Goal: Information Seeking & Learning: Learn about a topic

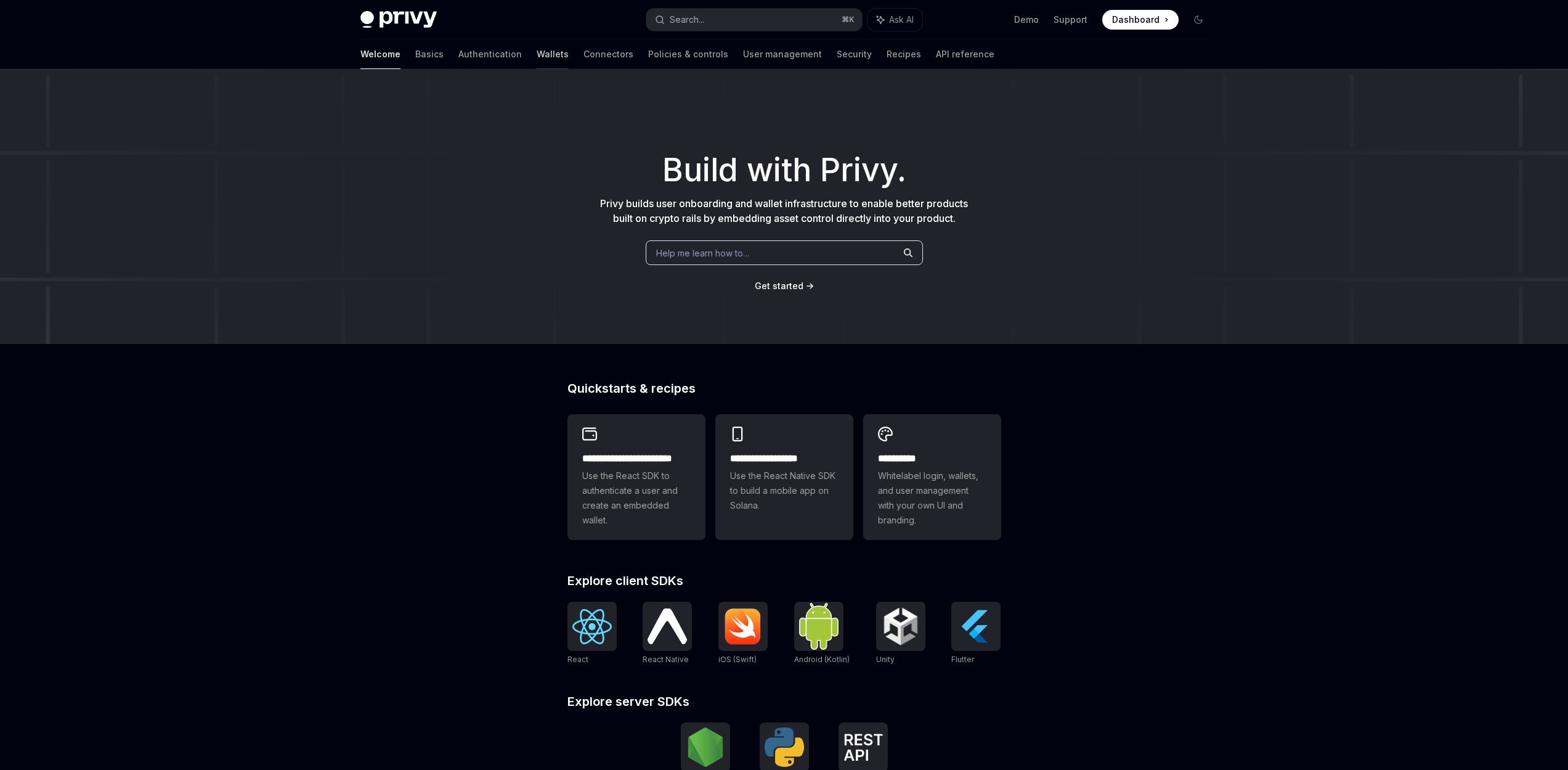
click at [537, 56] on link "Wallets" at bounding box center [553, 54] width 32 height 30
click at [458, 51] on link "Authentication" at bounding box center [490, 54] width 63 height 30
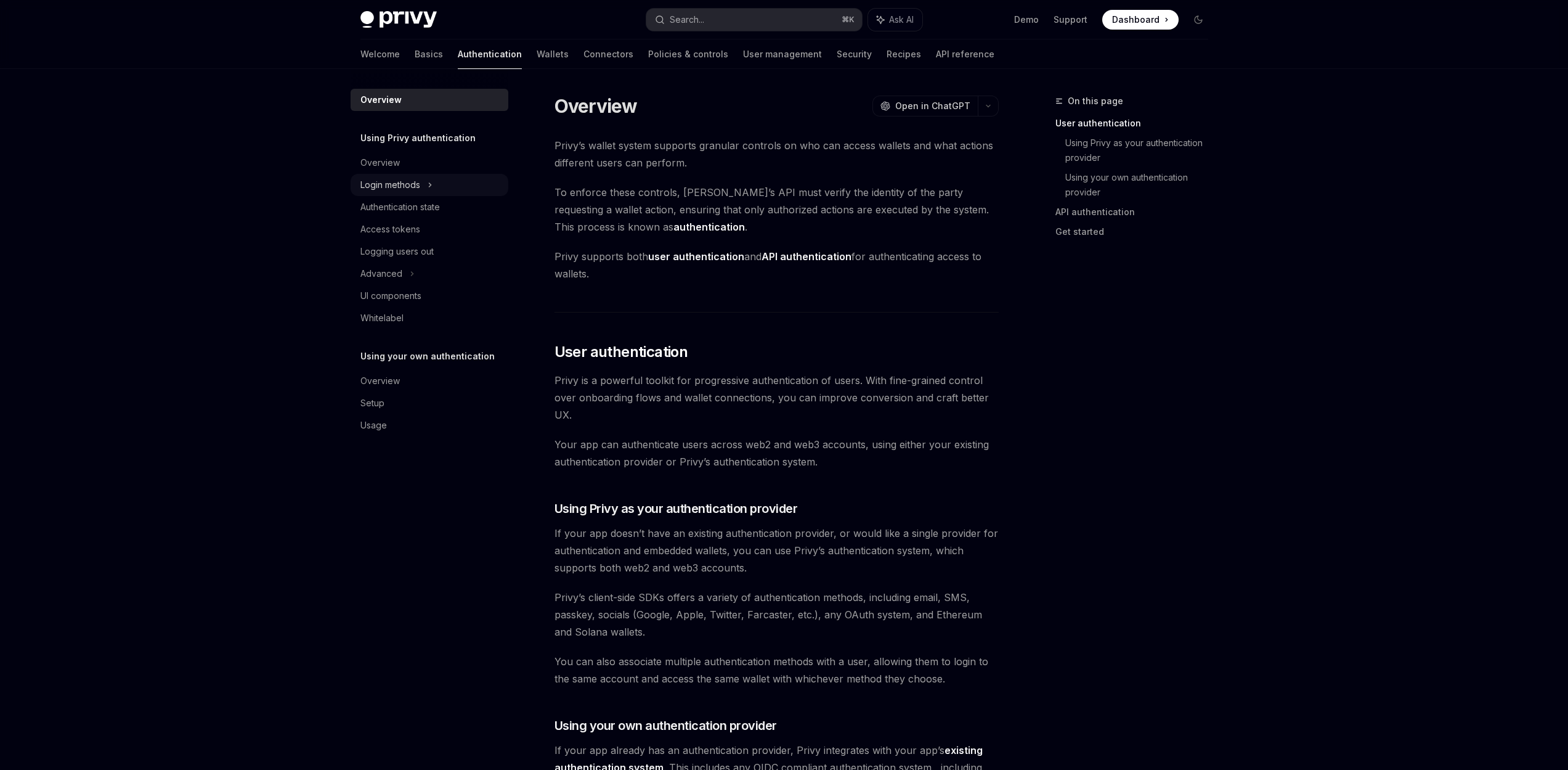
click at [388, 182] on div "Login methods" at bounding box center [390, 184] width 60 height 14
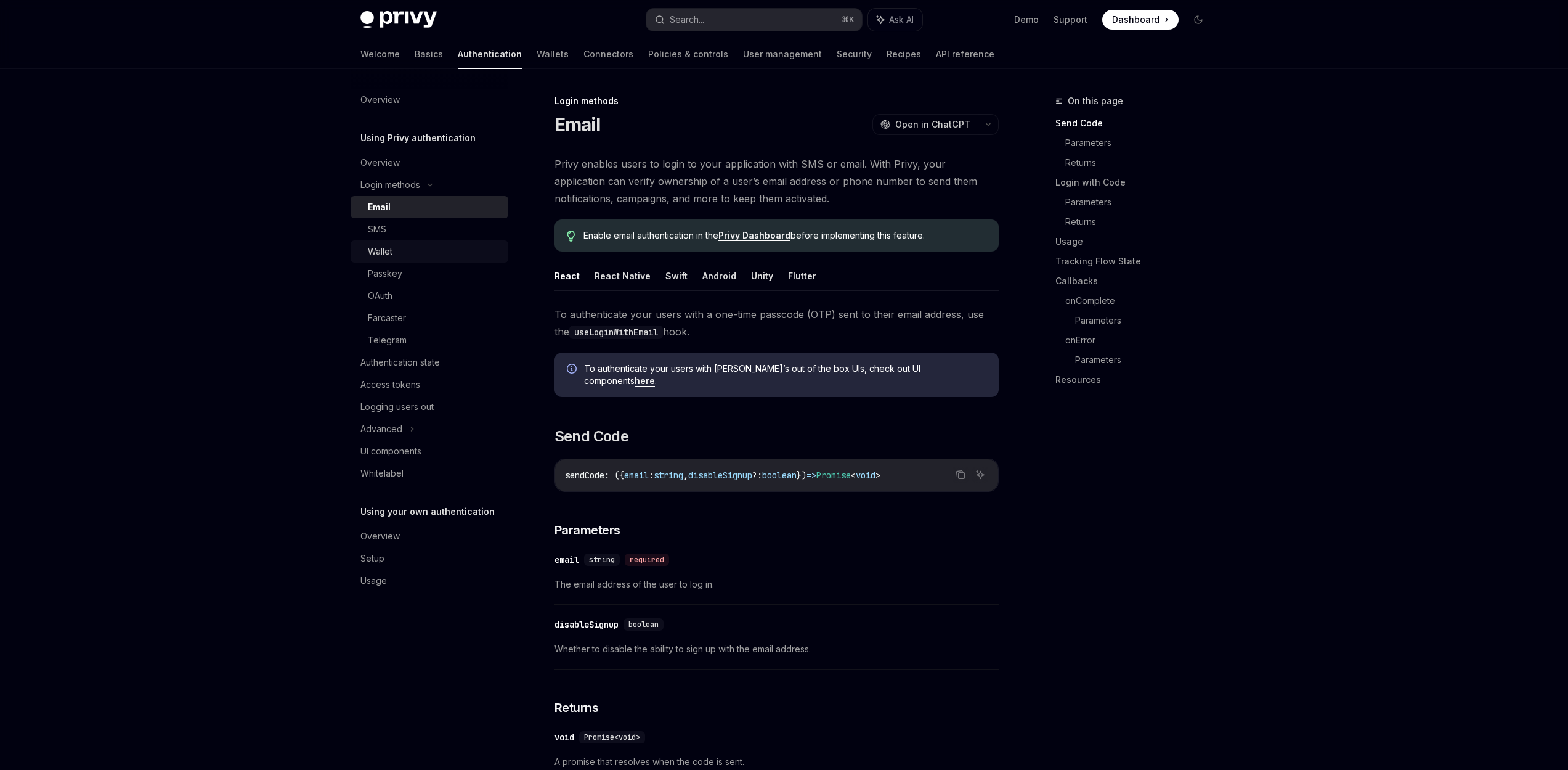
click at [392, 242] on link "Wallet" at bounding box center [430, 251] width 158 height 22
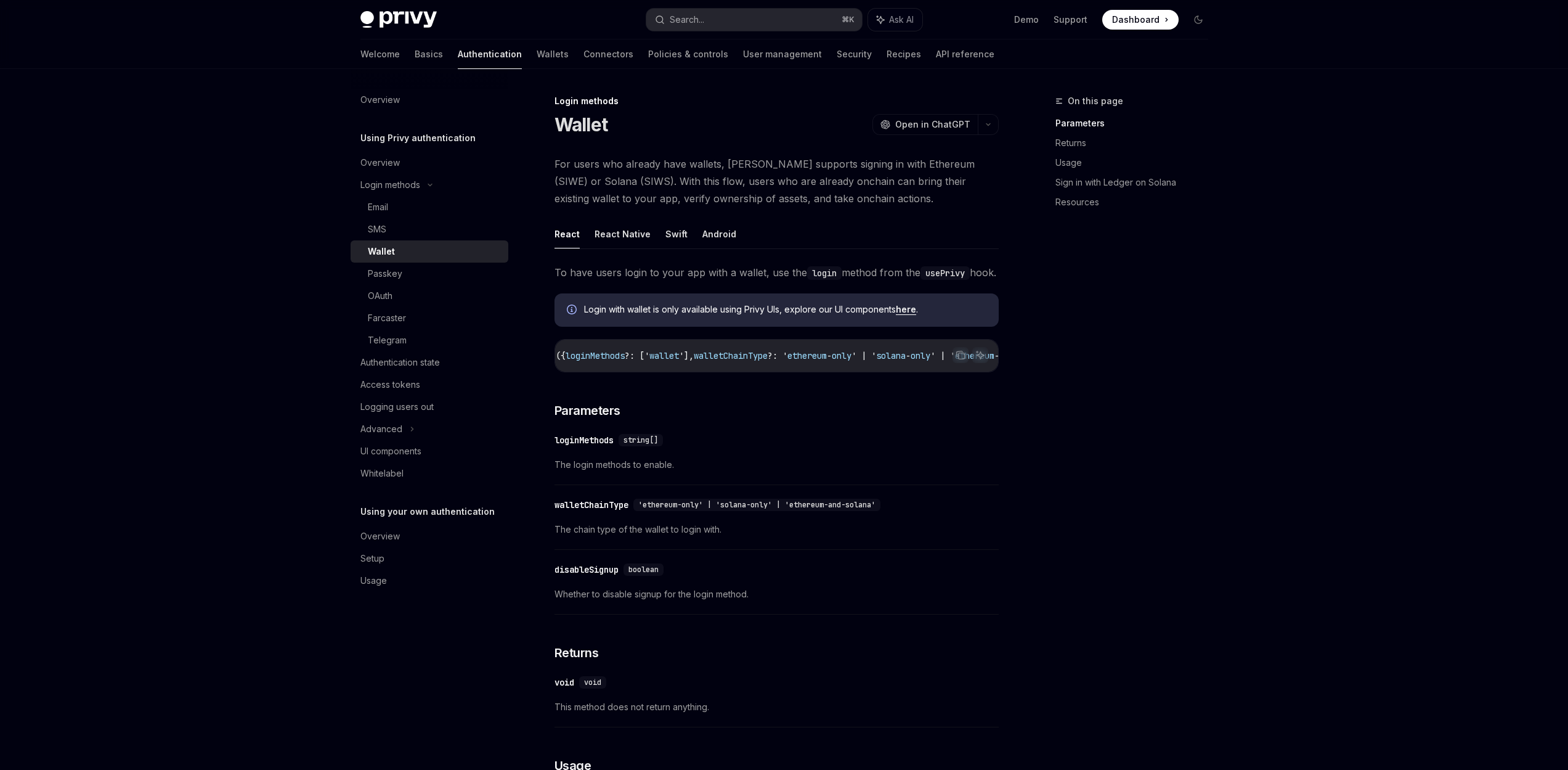
scroll to position [0, 40]
click at [746, 361] on span "walletChainType" at bounding box center [734, 355] width 74 height 11
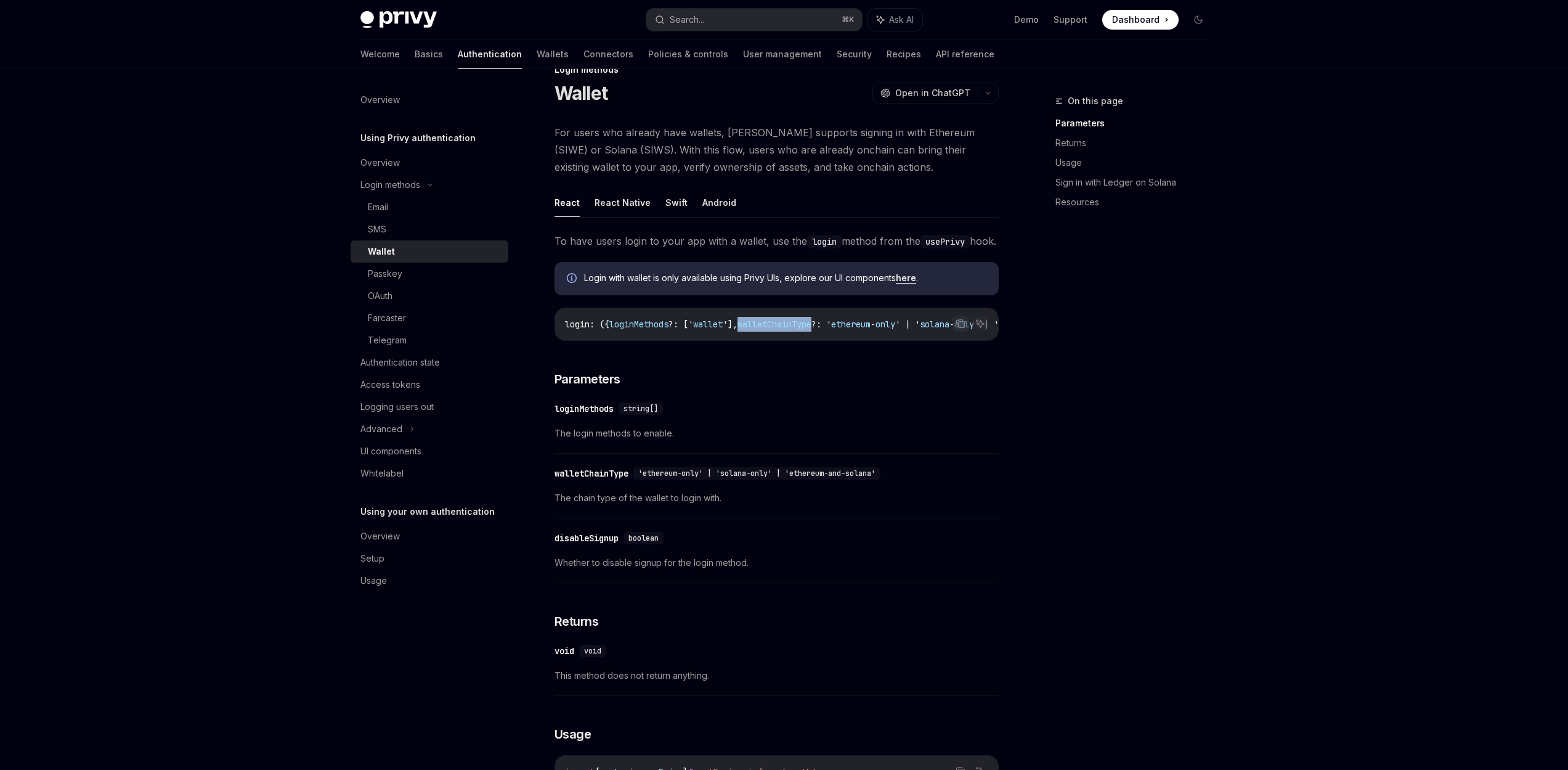
scroll to position [32, 0]
click at [381, 274] on div "Passkey" at bounding box center [385, 273] width 35 height 14
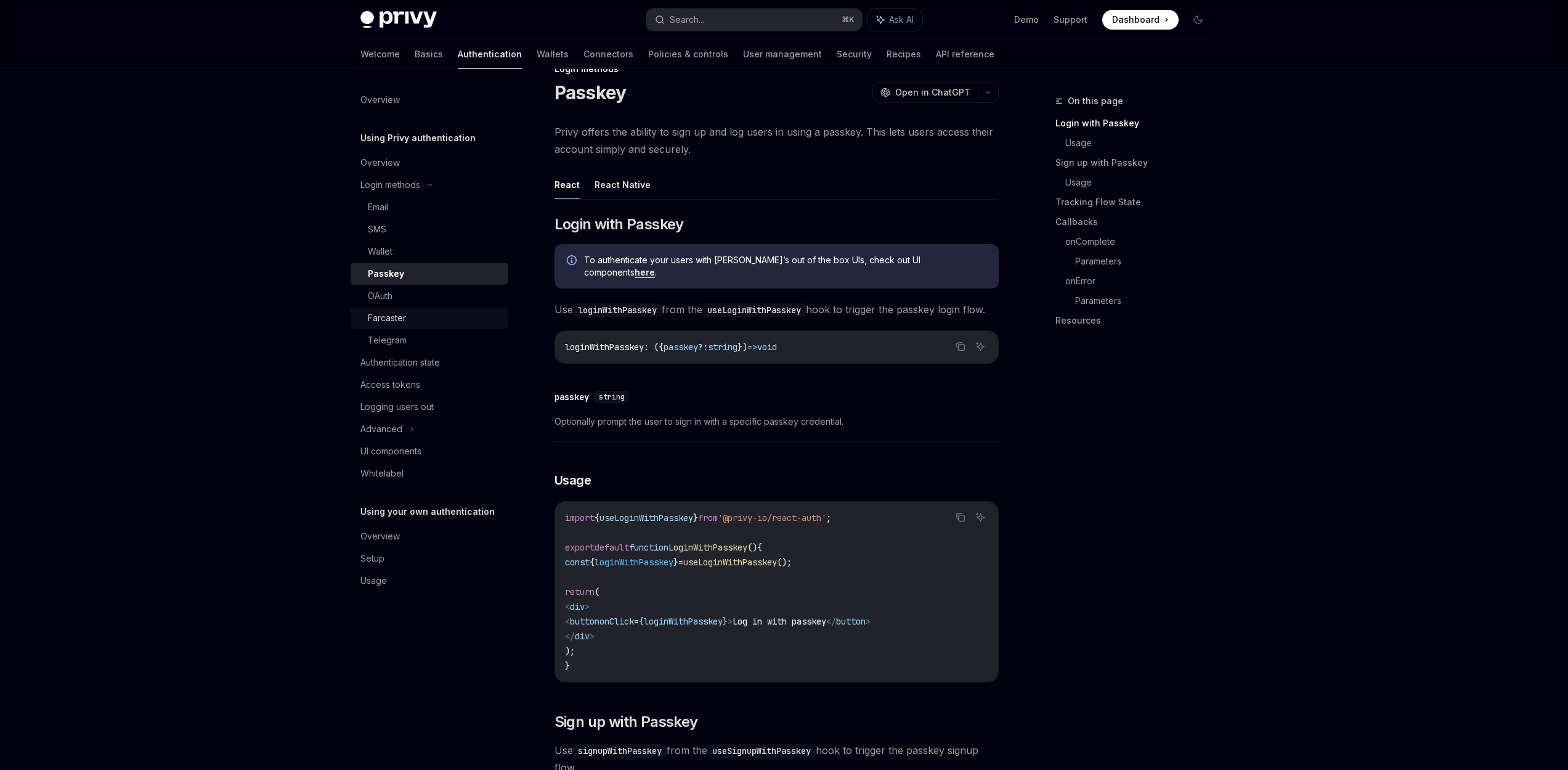
click at [378, 313] on div "Farcaster" at bounding box center [387, 317] width 38 height 14
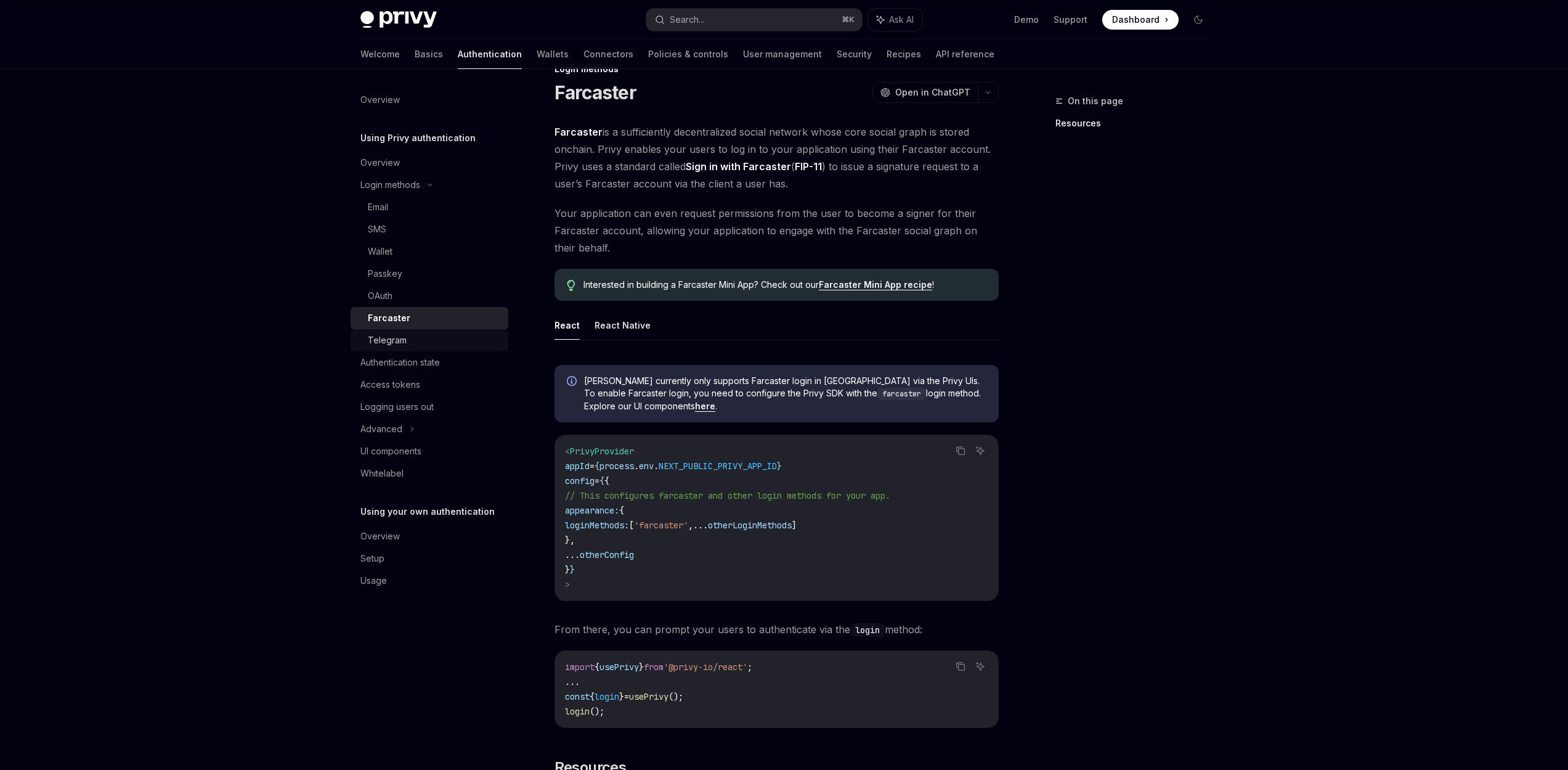
click at [390, 346] on div "Telegram" at bounding box center [387, 339] width 39 height 14
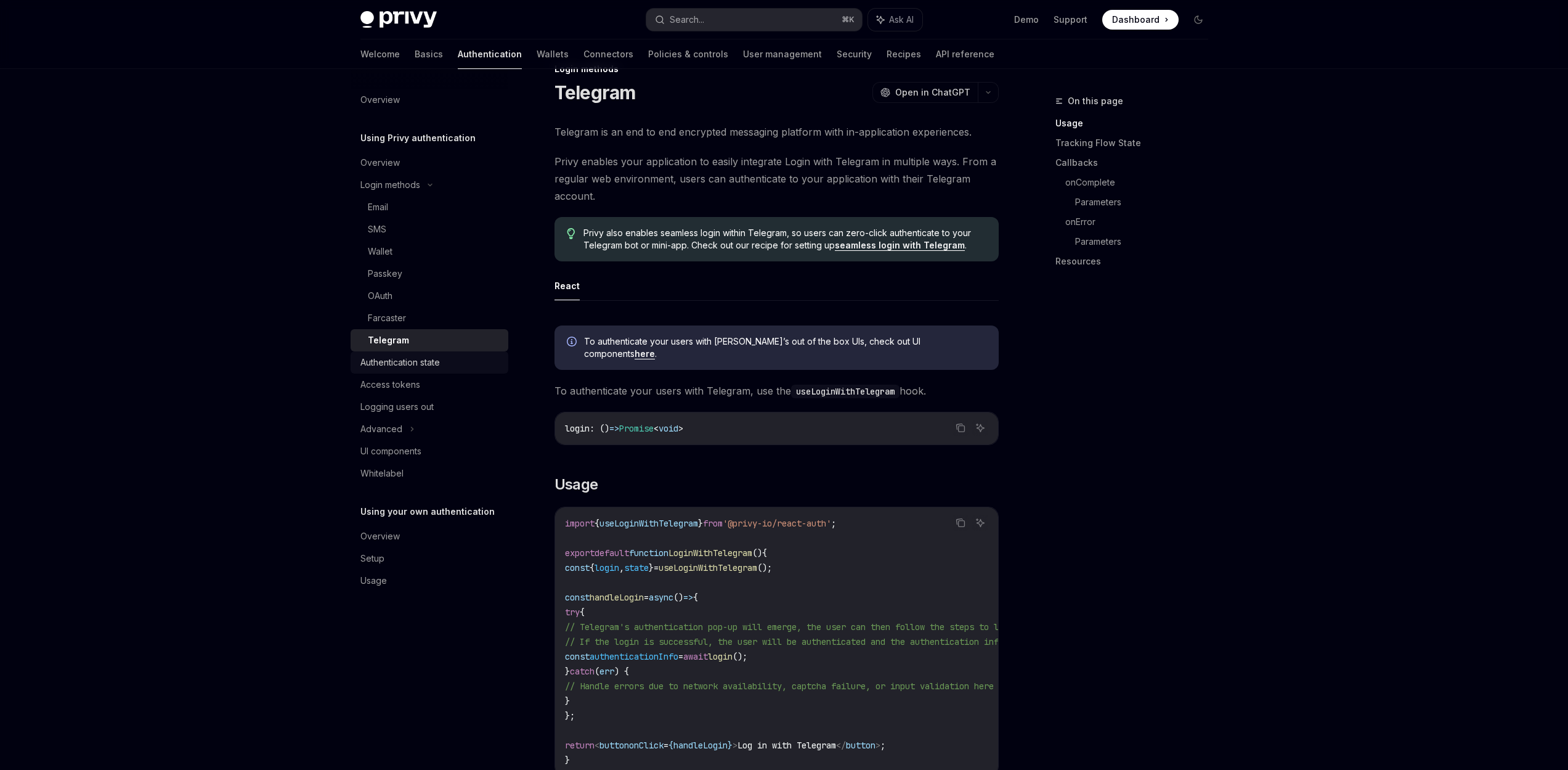
click at [387, 362] on div "Authentication state" at bounding box center [400, 362] width 79 height 14
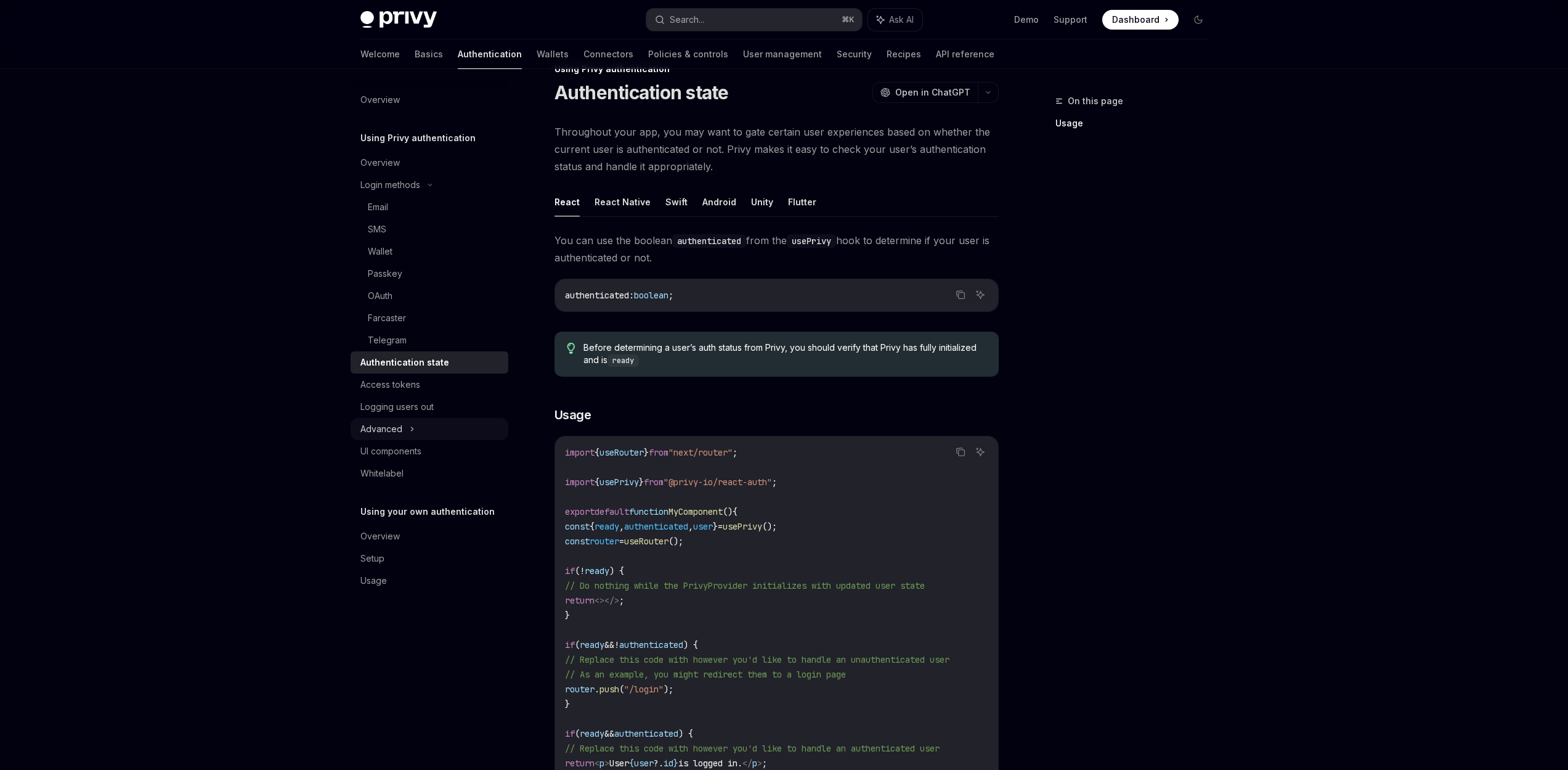
click at [395, 423] on div "Advanced" at bounding box center [381, 428] width 42 height 14
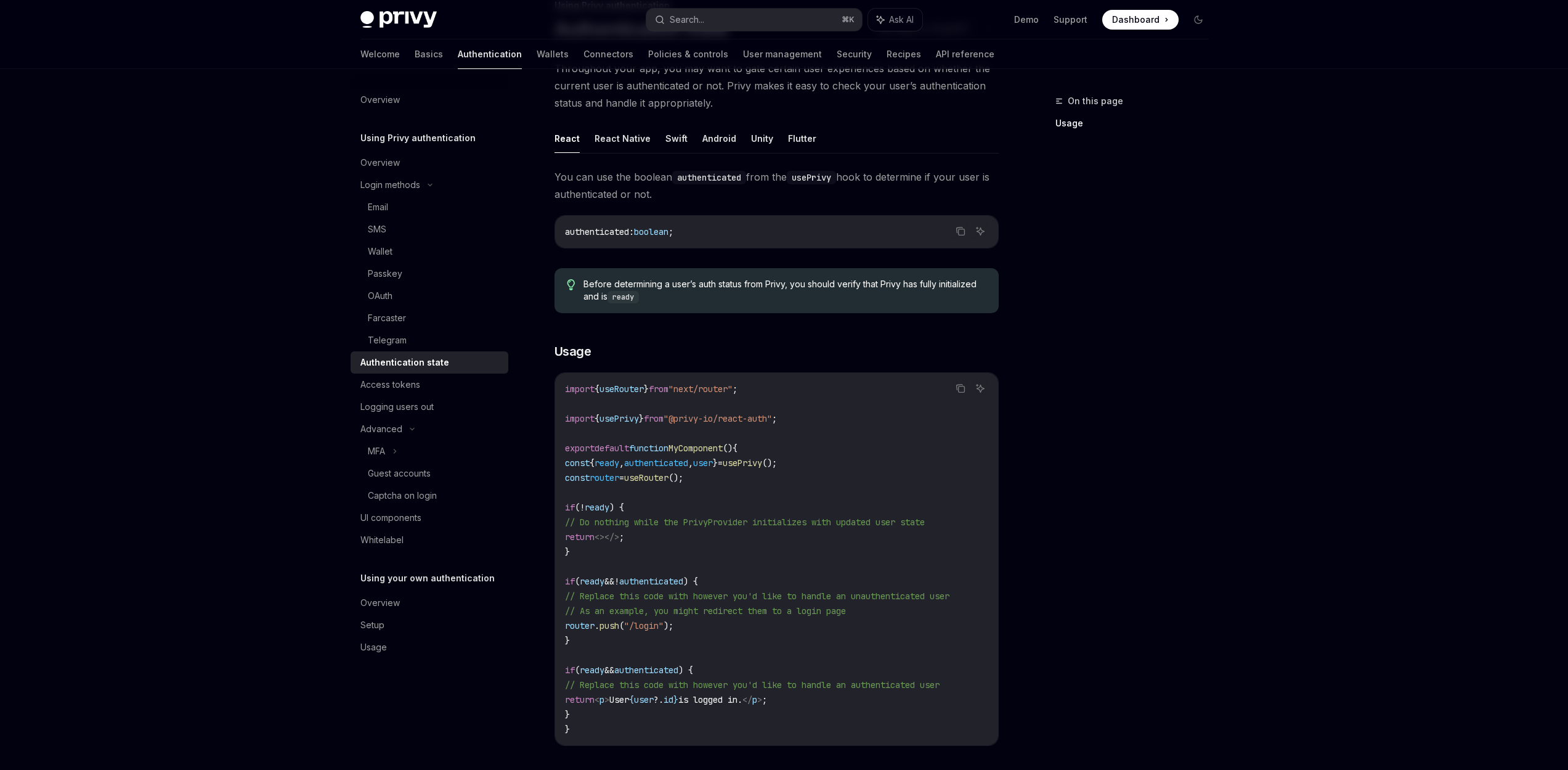
scroll to position [113, 0]
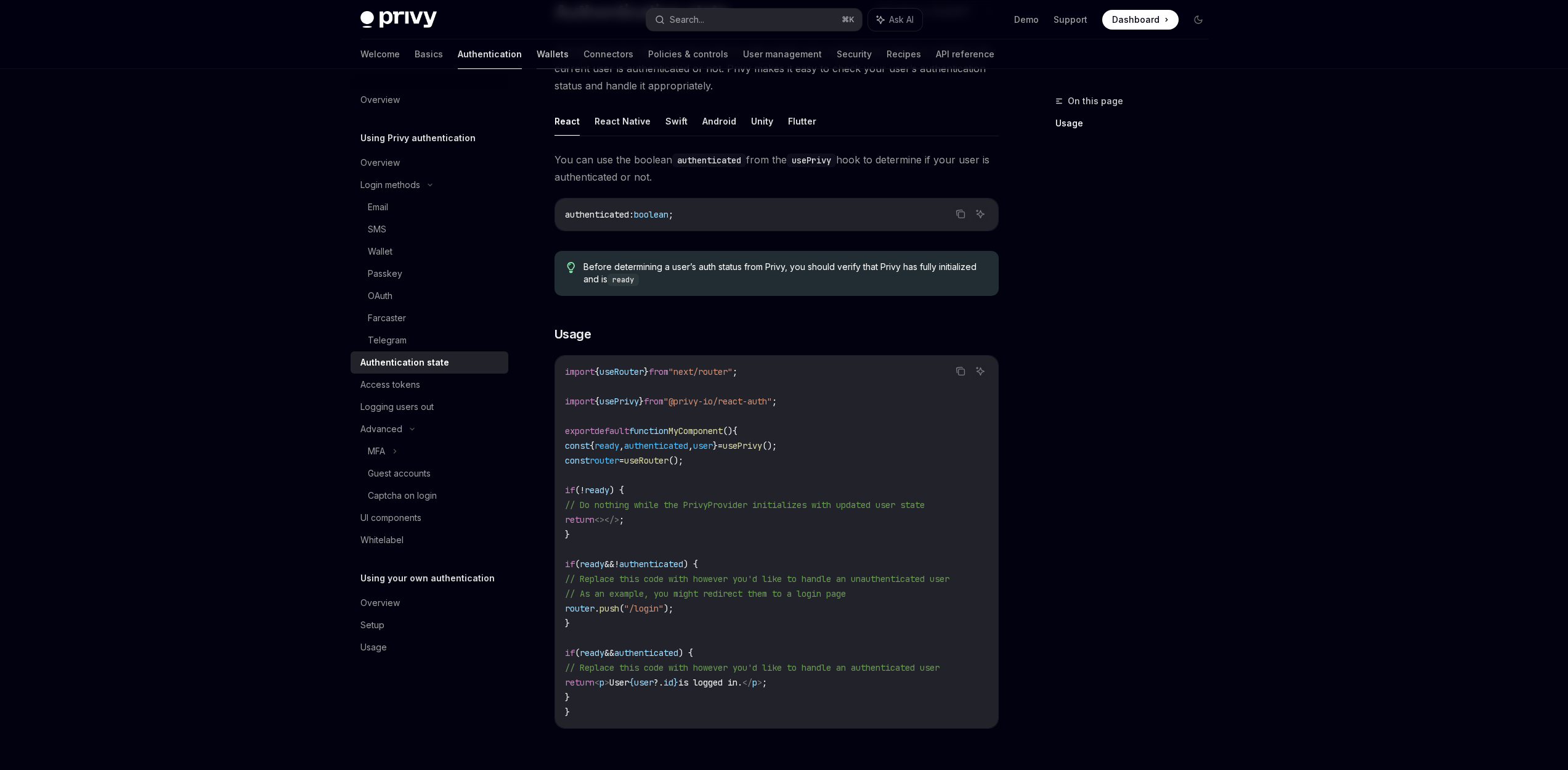
click at [537, 55] on link "Wallets" at bounding box center [553, 54] width 32 height 30
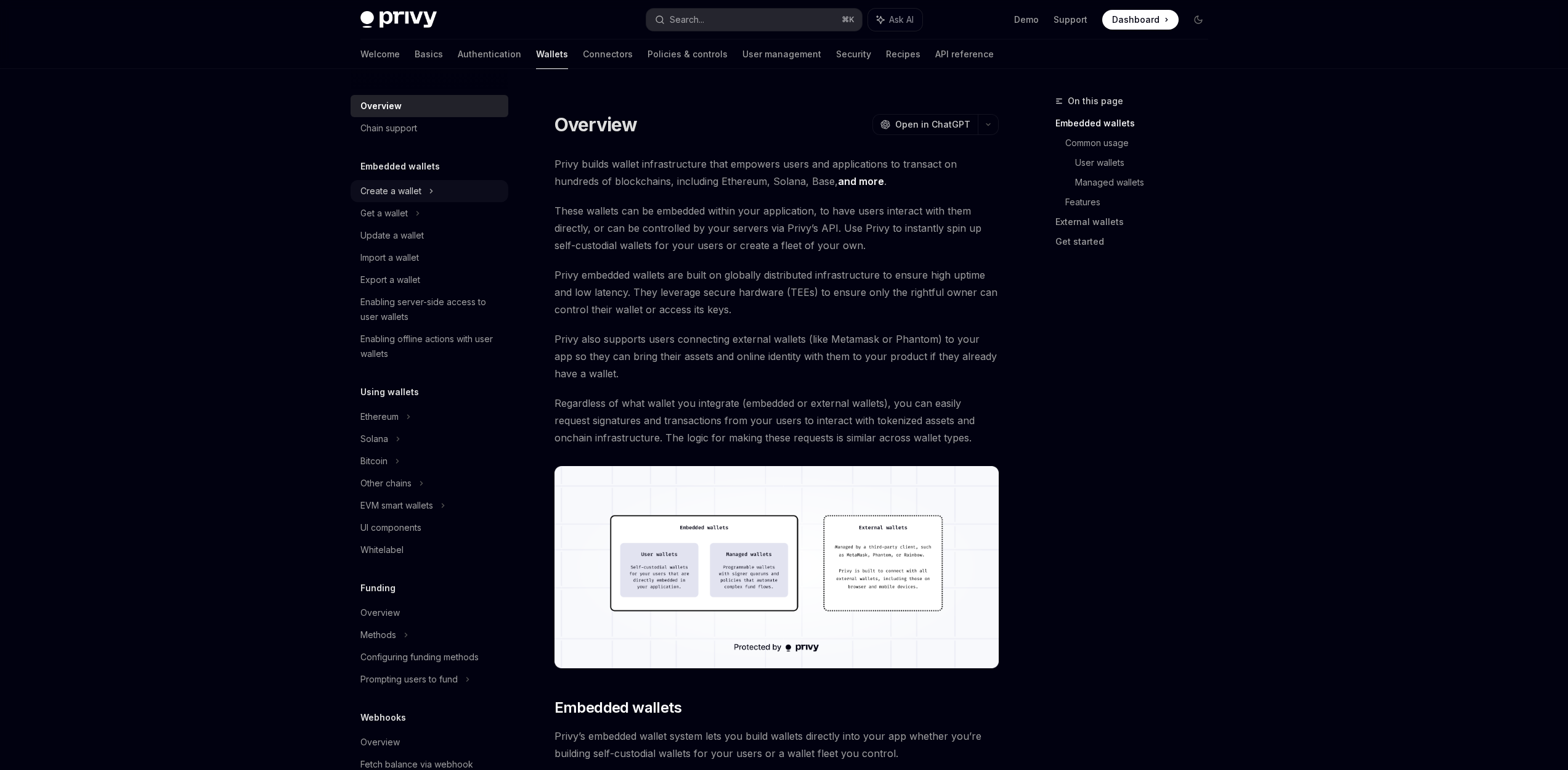
click at [390, 189] on div "Create a wallet" at bounding box center [391, 190] width 61 height 14
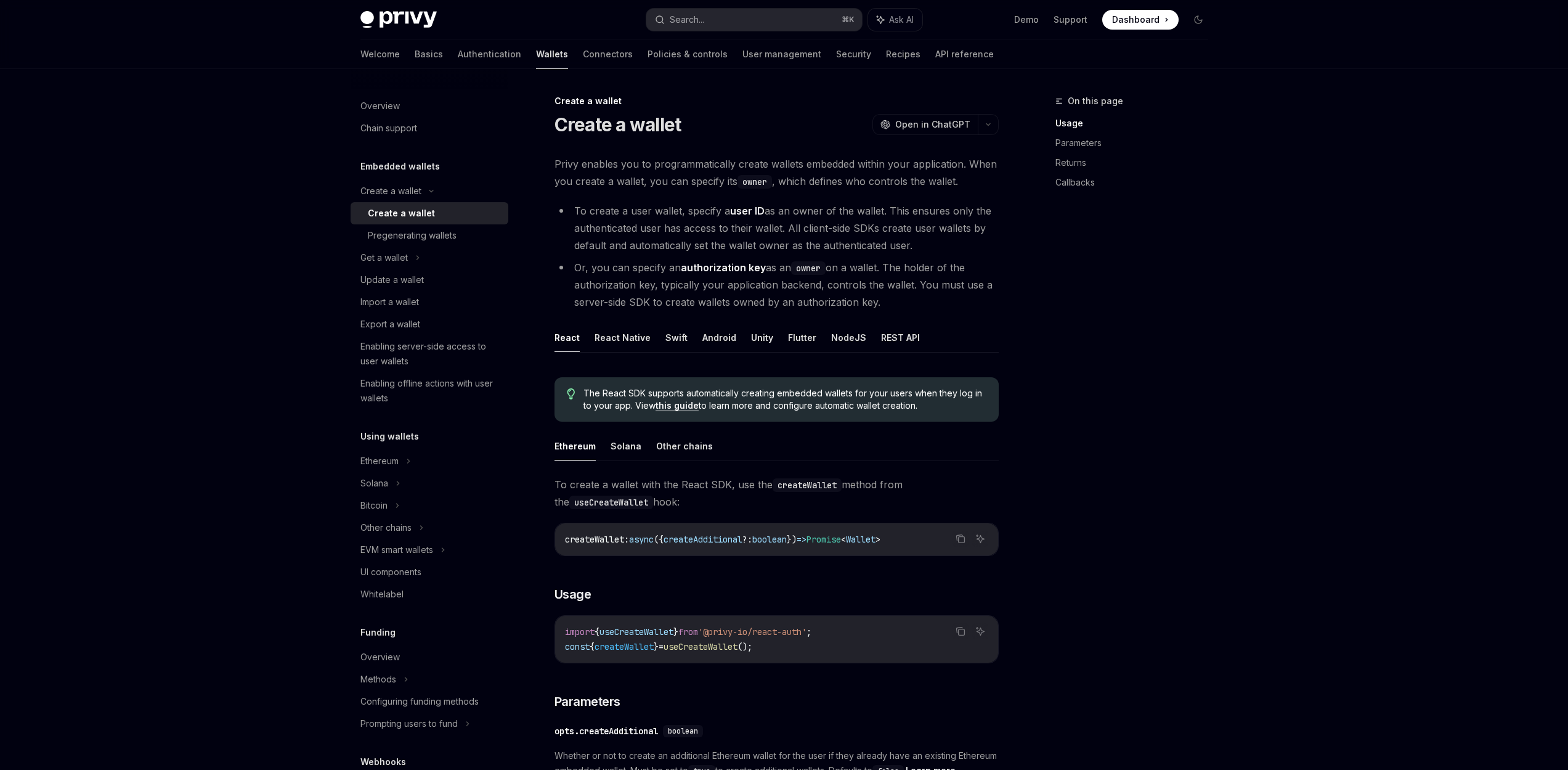
click at [392, 215] on div "Create a wallet" at bounding box center [401, 212] width 67 height 14
click at [654, 539] on span "async" at bounding box center [641, 539] width 25 height 11
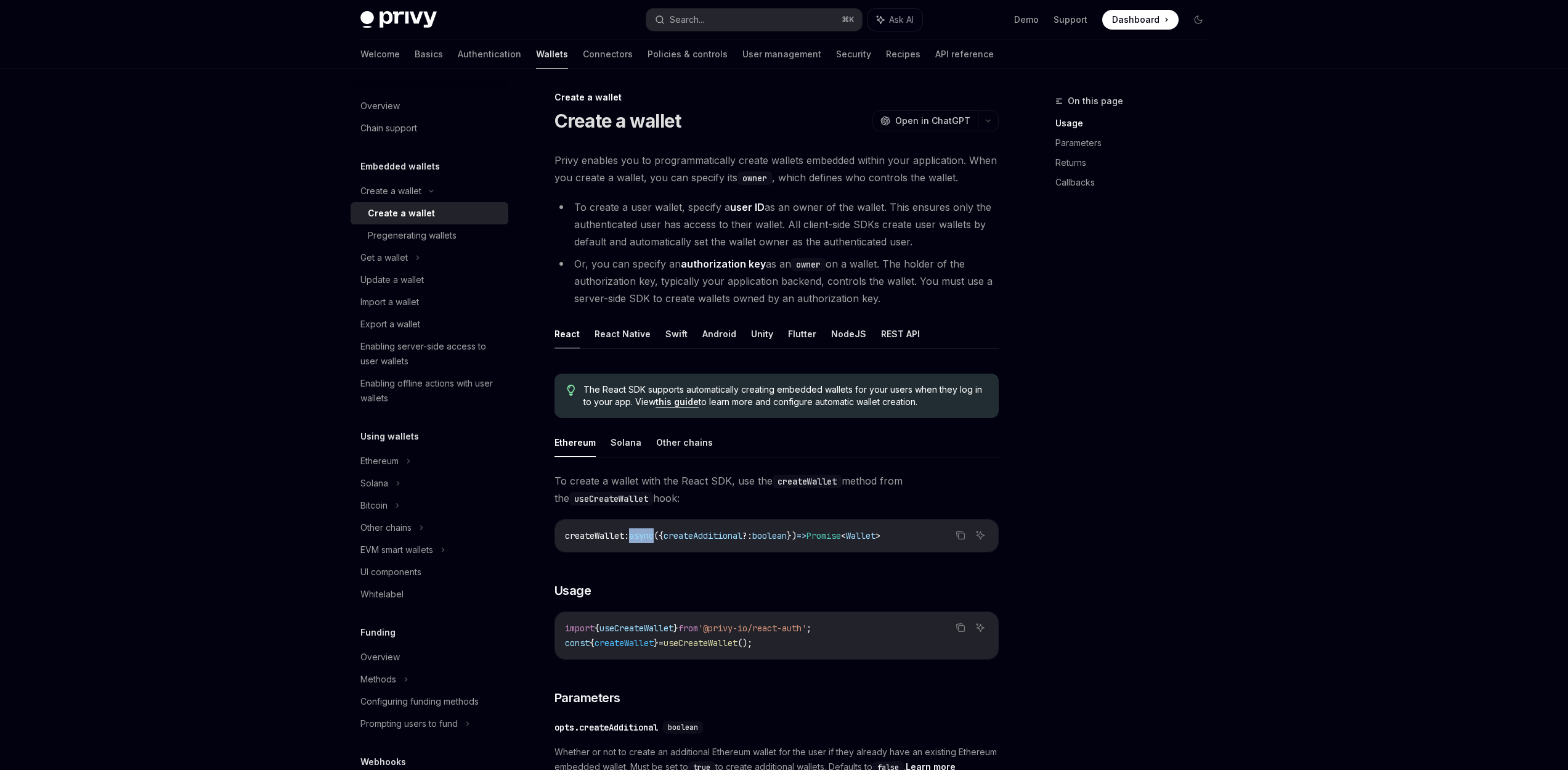
scroll to position [19, 0]
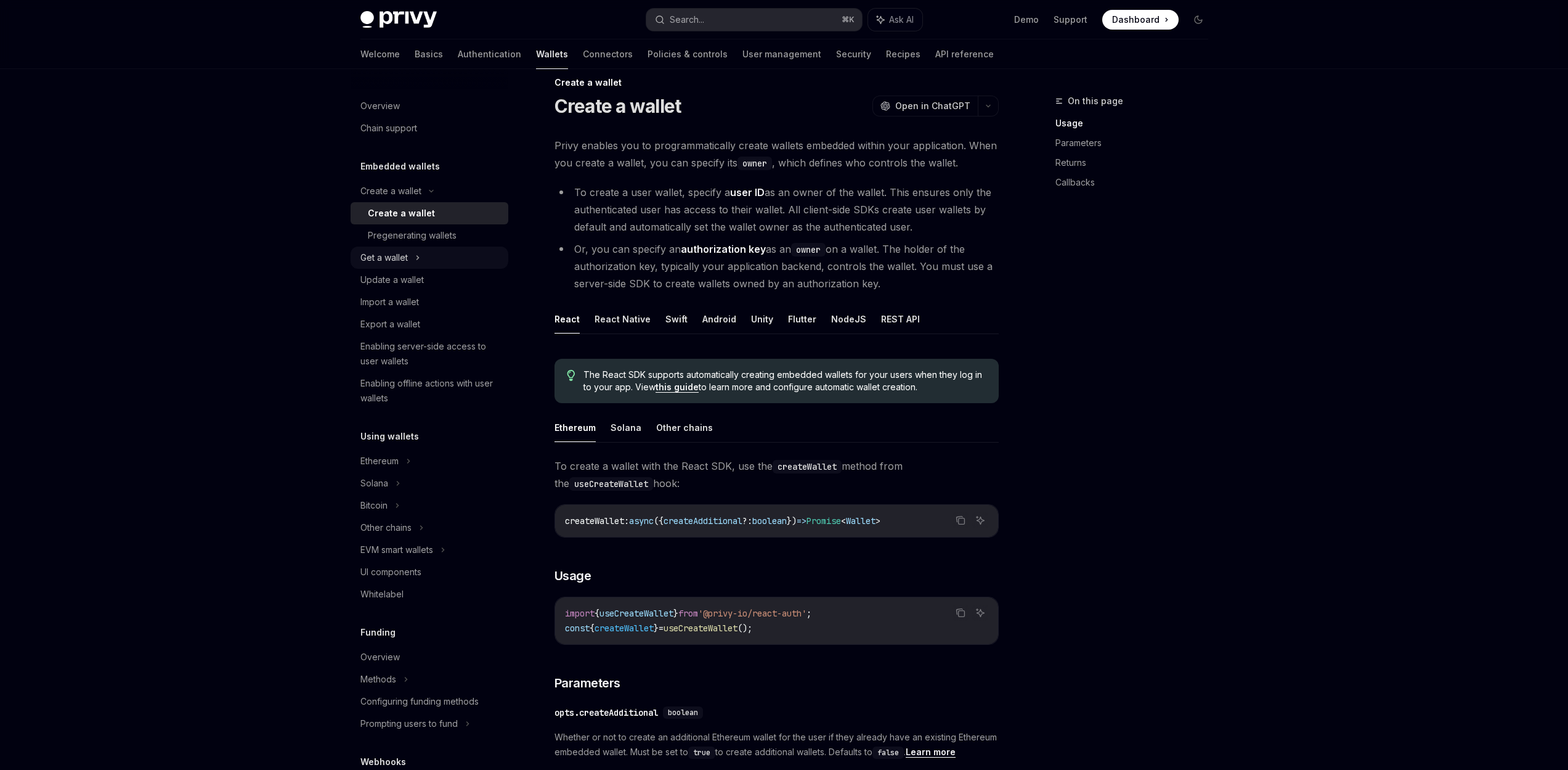
click at [392, 258] on div "Get a wallet" at bounding box center [384, 257] width 47 height 14
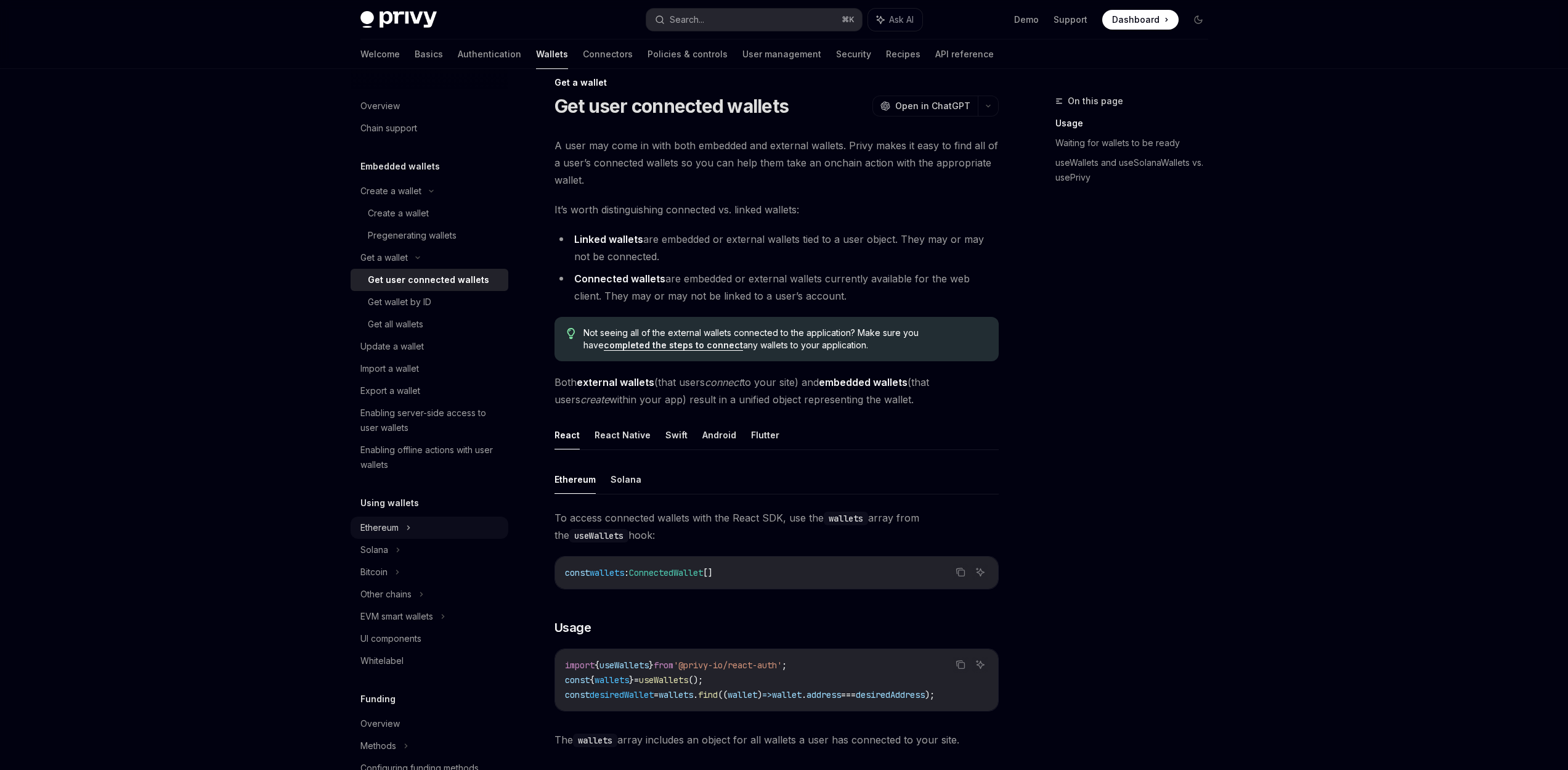
click at [394, 199] on div "Ethereum" at bounding box center [391, 190] width 61 height 14
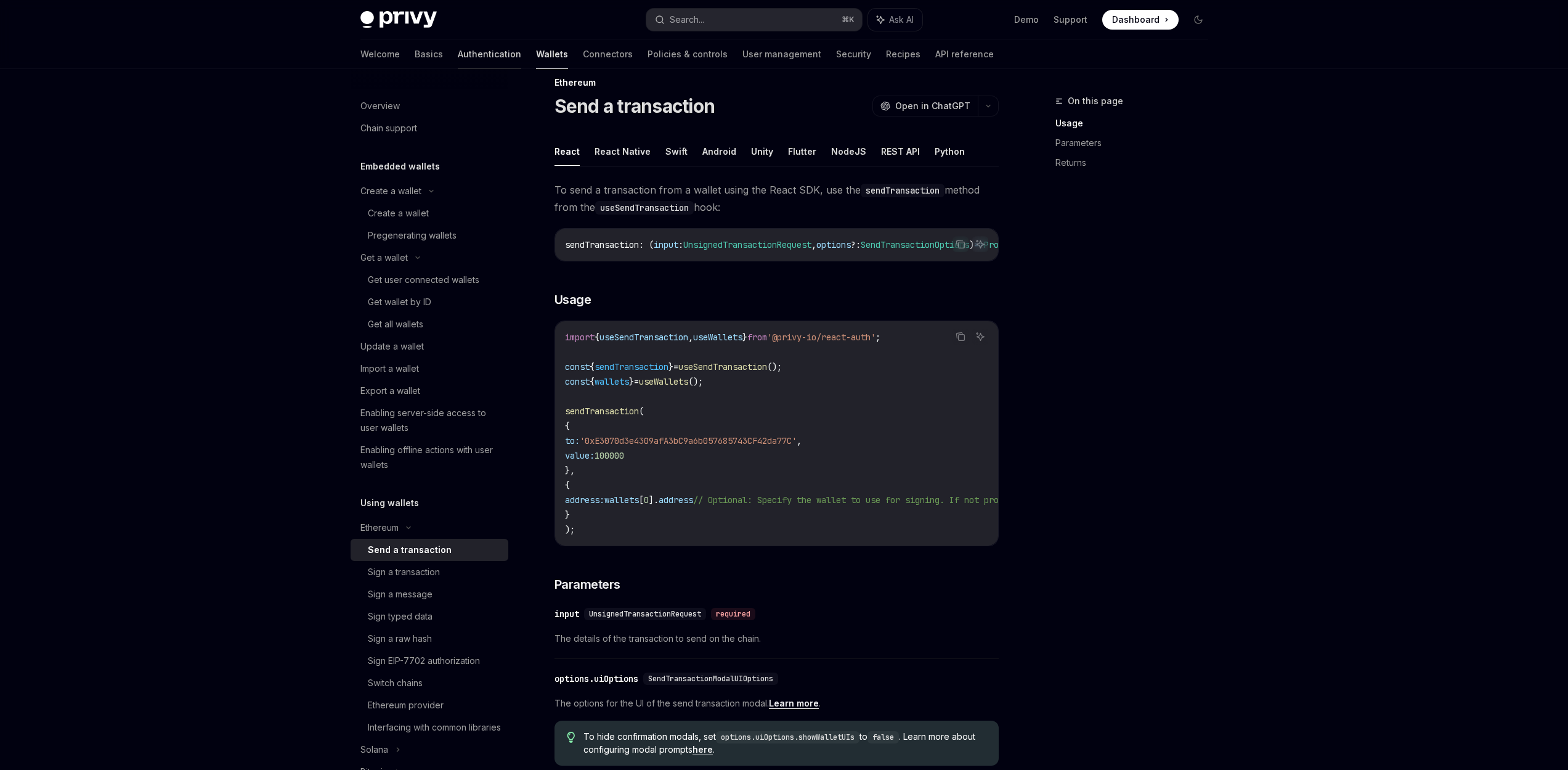
click at [458, 56] on link "Authentication" at bounding box center [489, 54] width 63 height 30
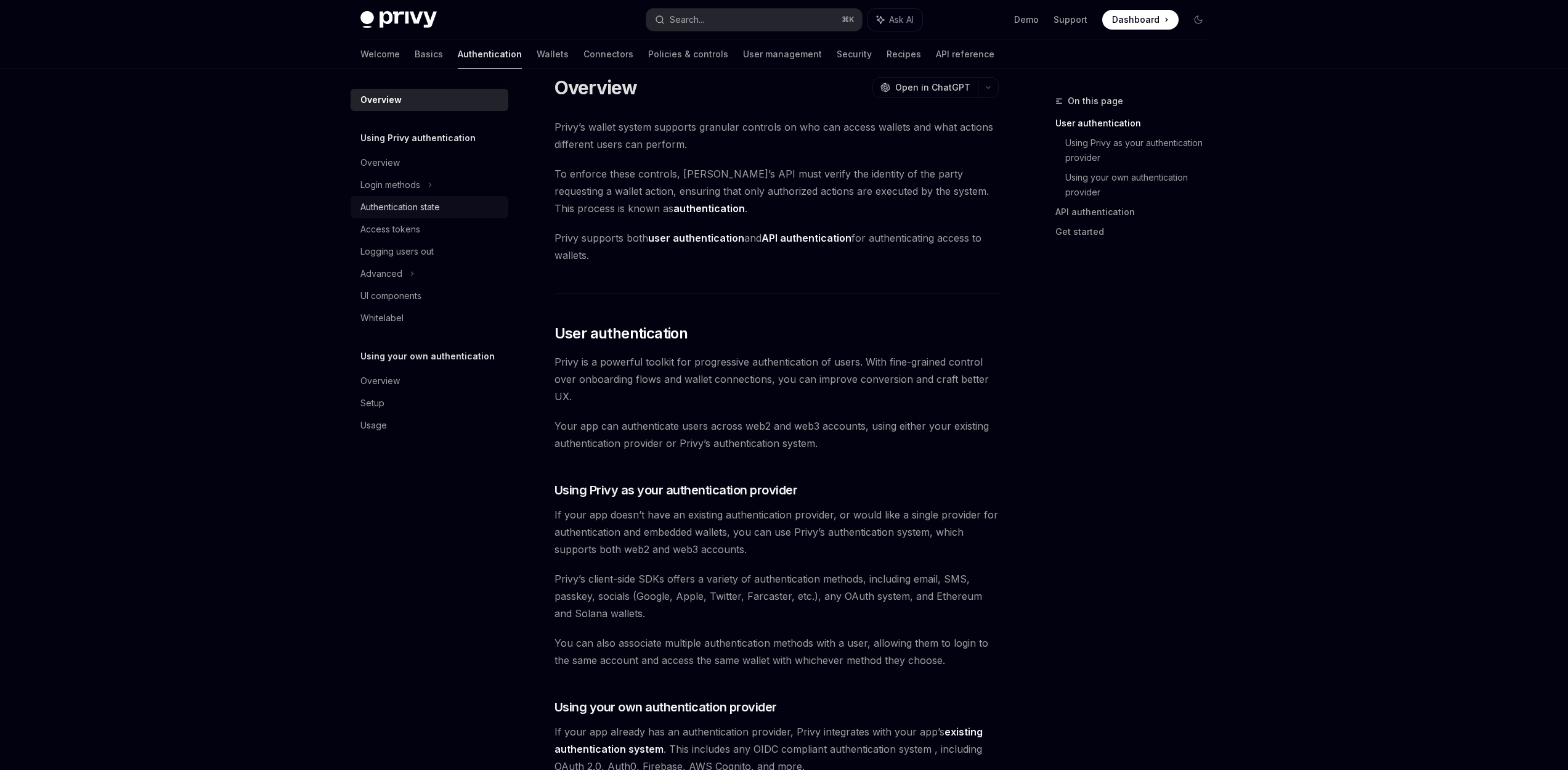
click at [397, 212] on div "Authentication state" at bounding box center [400, 206] width 79 height 14
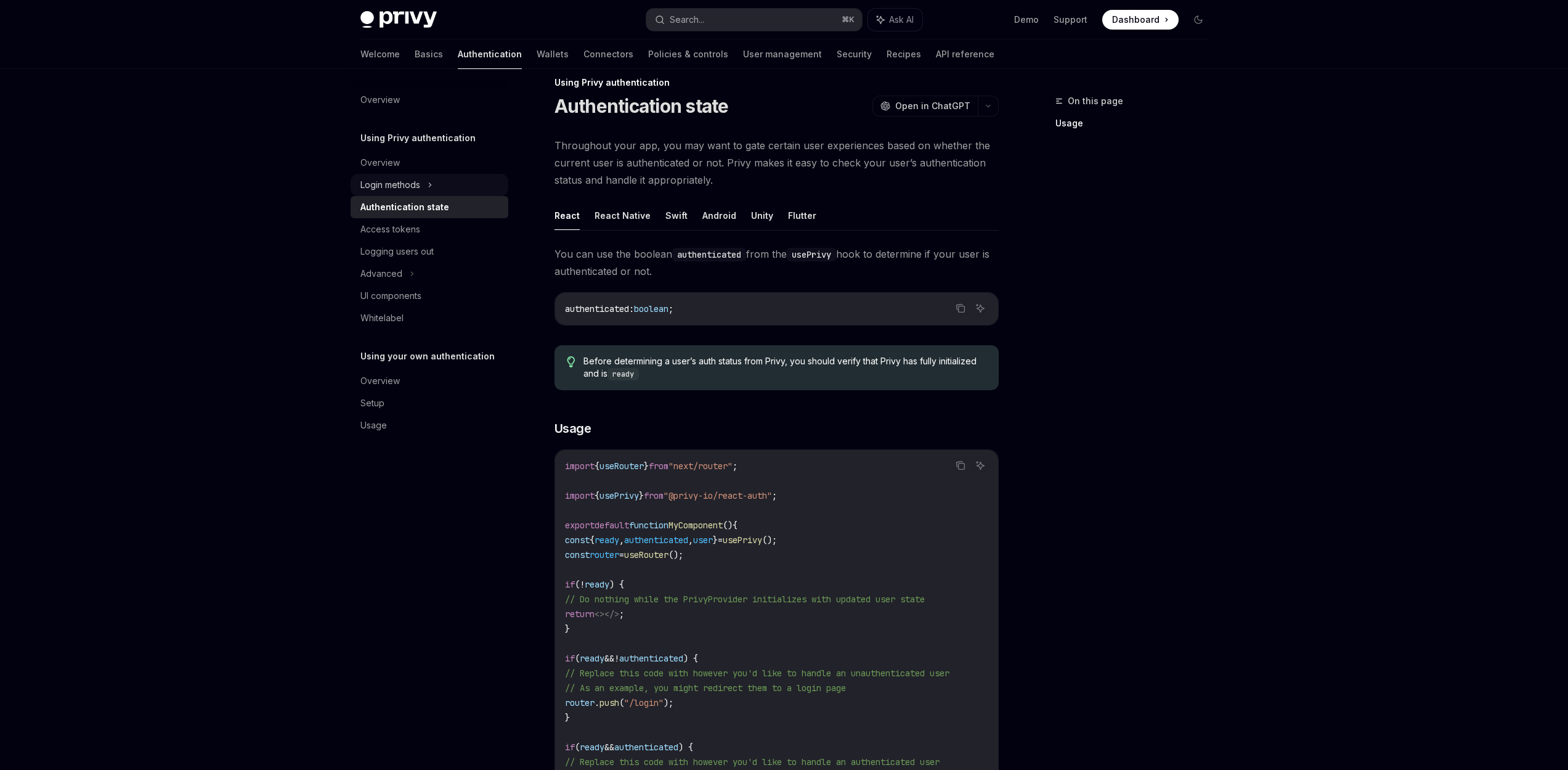
click at [395, 184] on div "Login methods" at bounding box center [390, 184] width 60 height 14
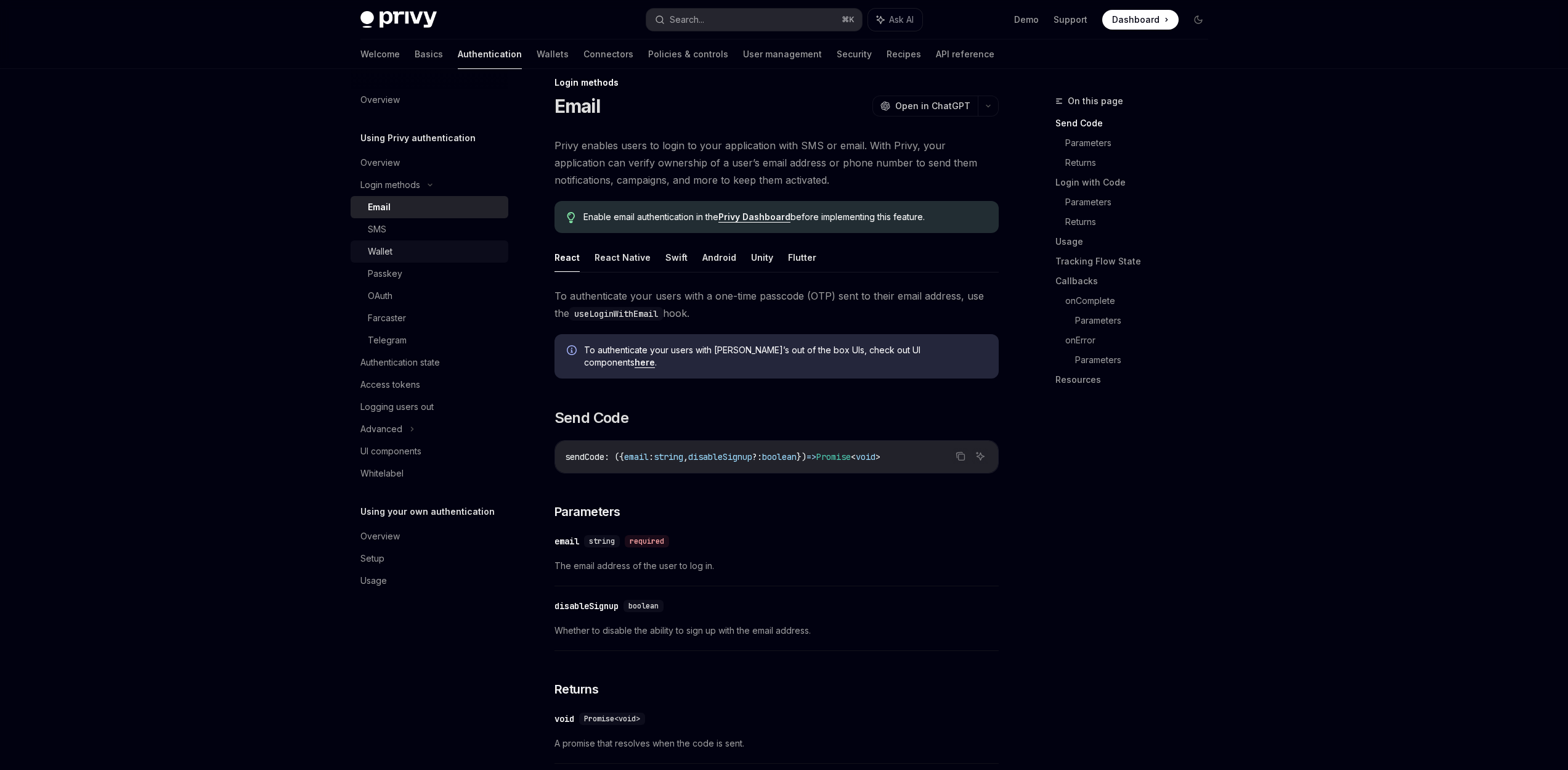
click at [383, 250] on div "Wallet" at bounding box center [380, 251] width 25 height 14
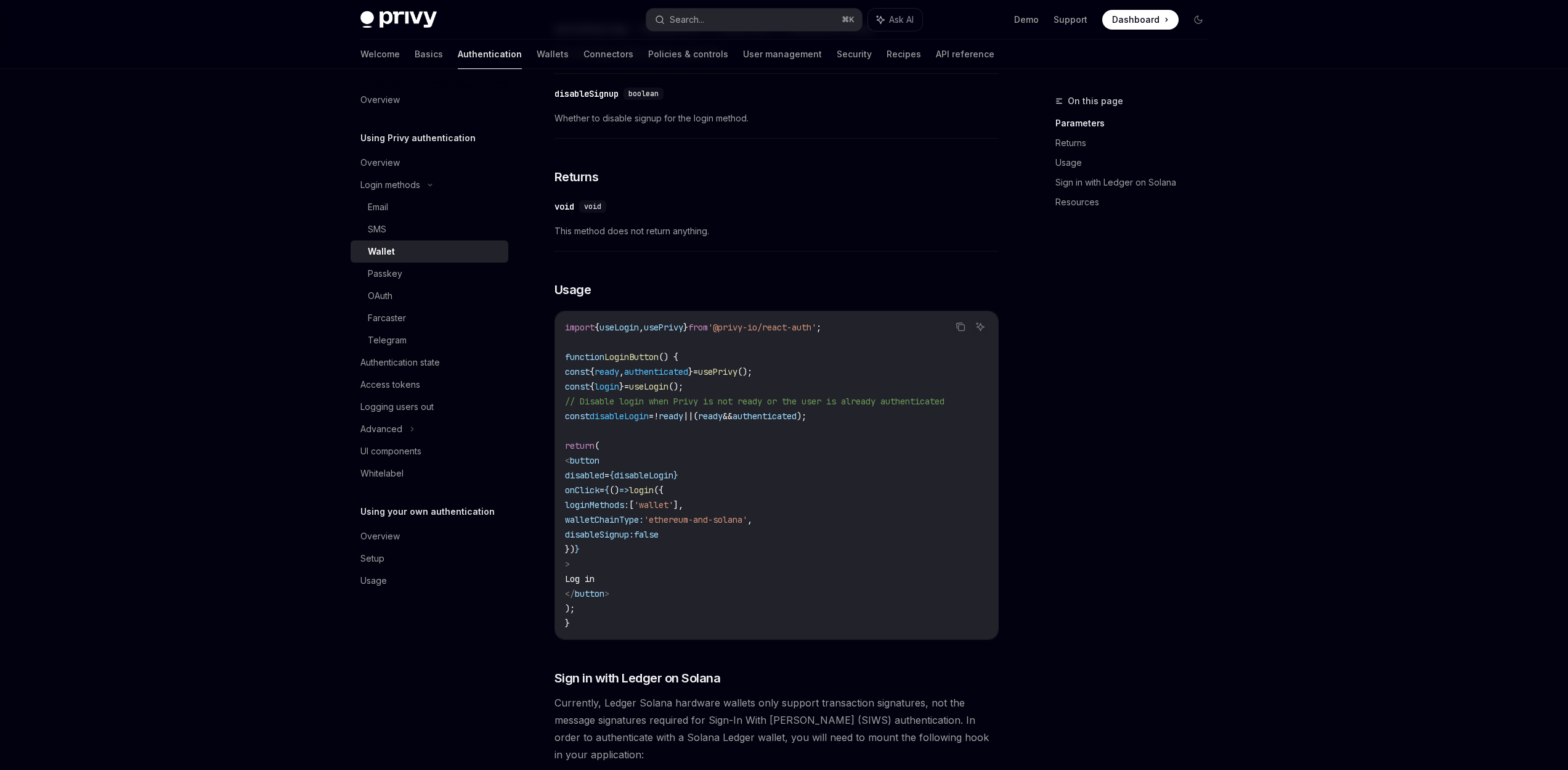
scroll to position [554, 0]
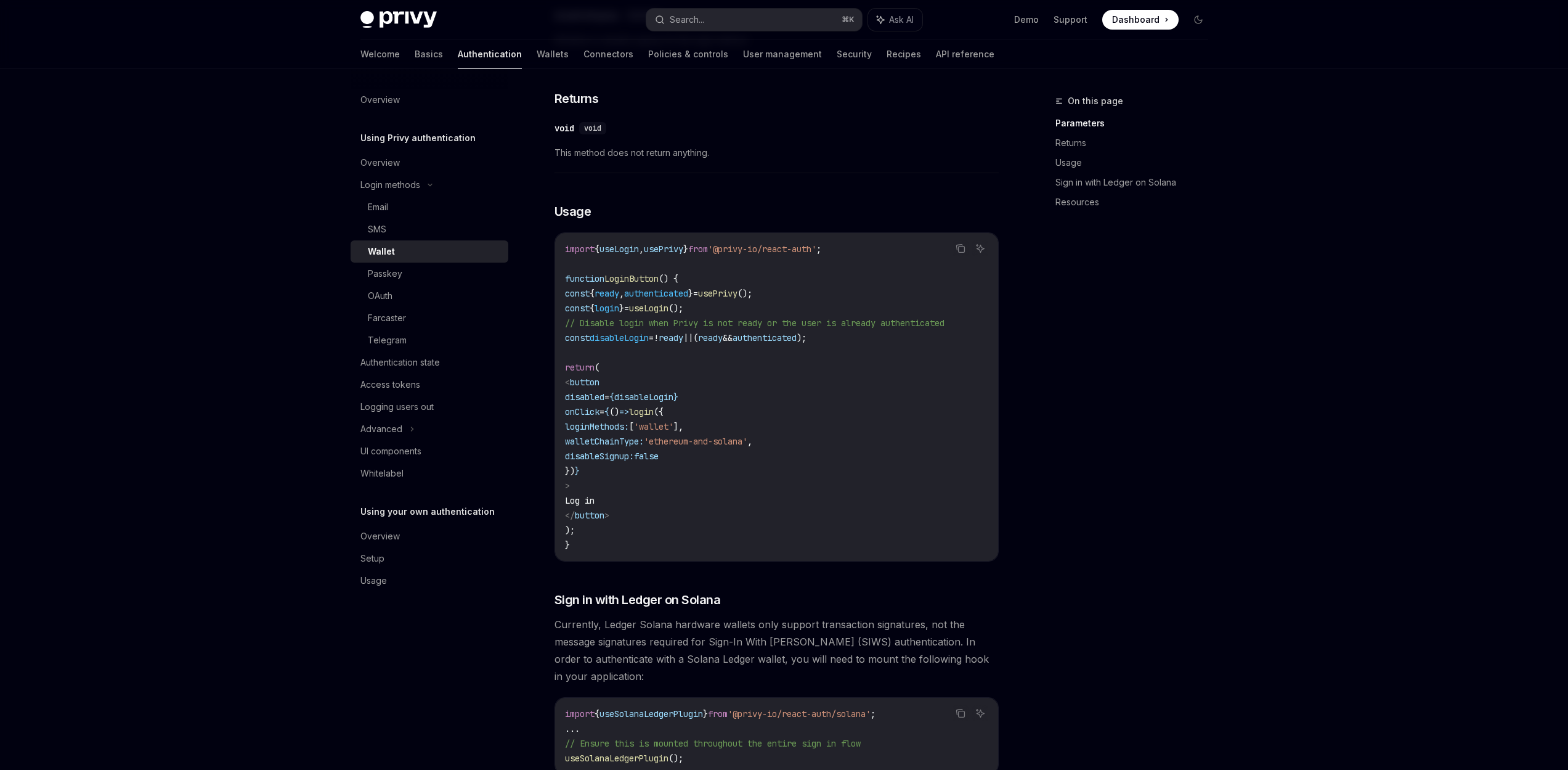
click at [600, 417] on span "onClick" at bounding box center [582, 411] width 35 height 11
click at [629, 417] on span "=>" at bounding box center [624, 411] width 10 height 11
click at [629, 432] on span "loginMethods:" at bounding box center [597, 426] width 64 height 11
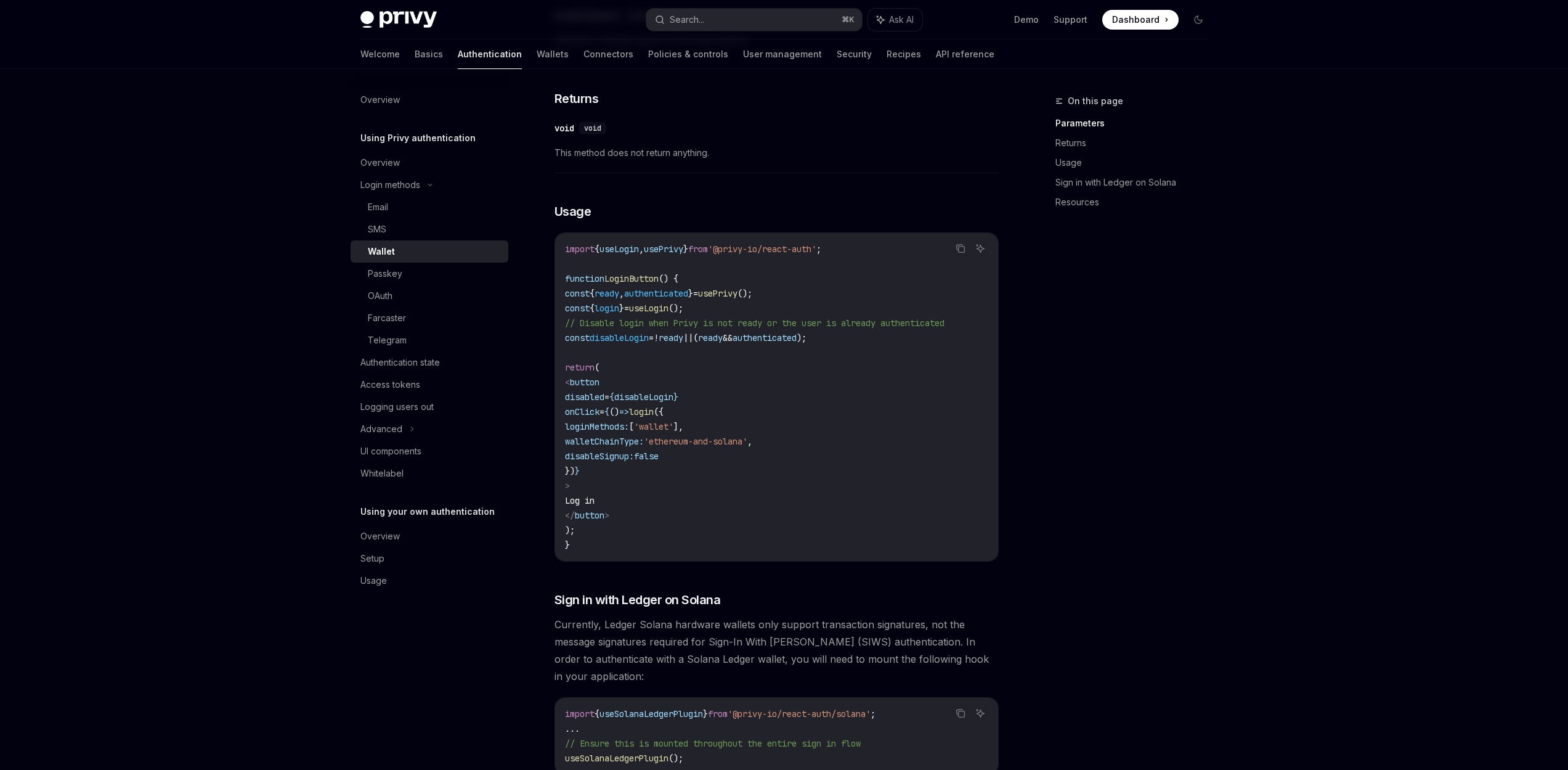
click at [629, 432] on span "loginMethods:" at bounding box center [597, 426] width 64 height 11
click at [654, 417] on span "login" at bounding box center [641, 411] width 25 height 11
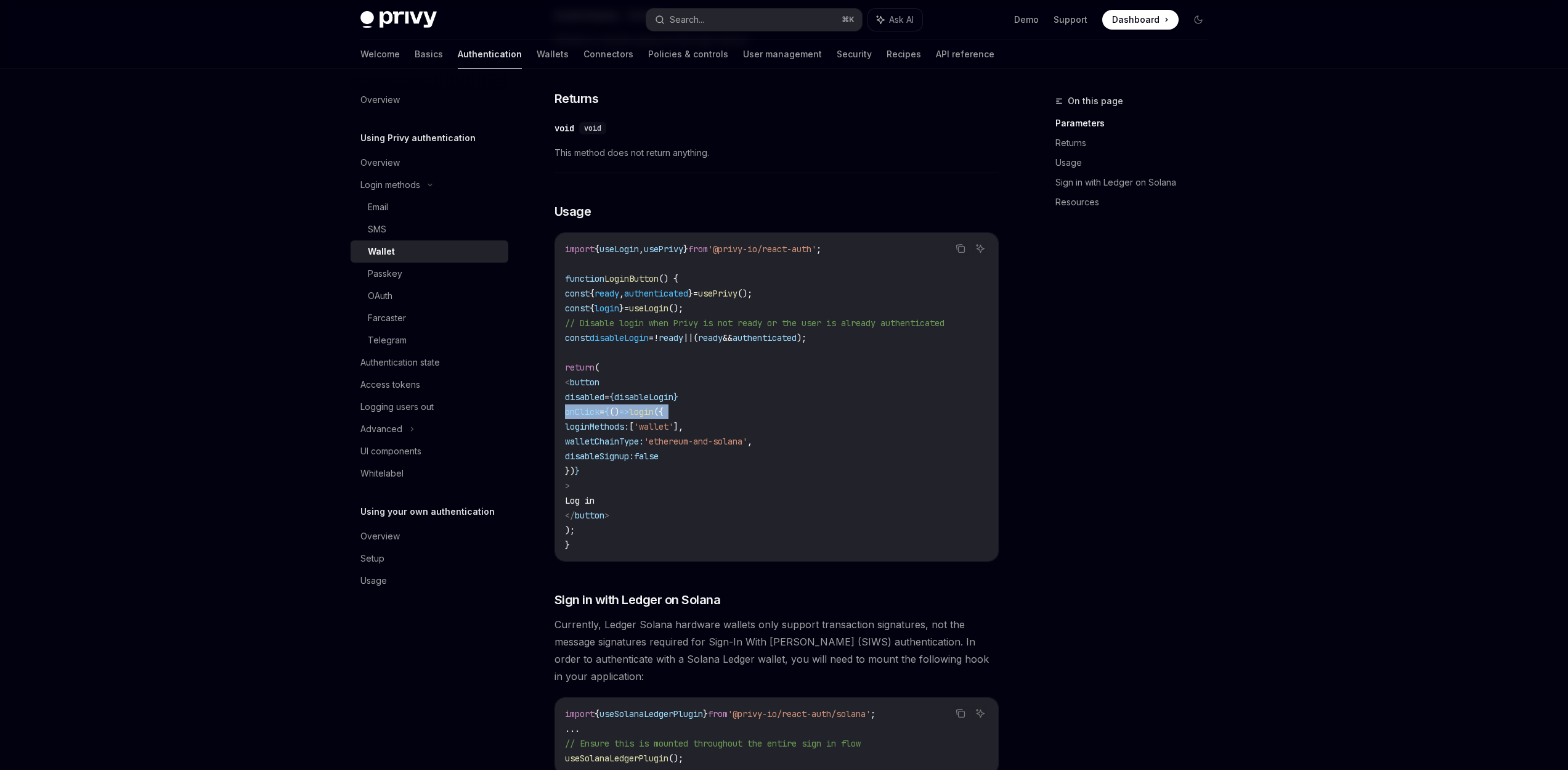
click at [654, 417] on span "login" at bounding box center [641, 411] width 25 height 11
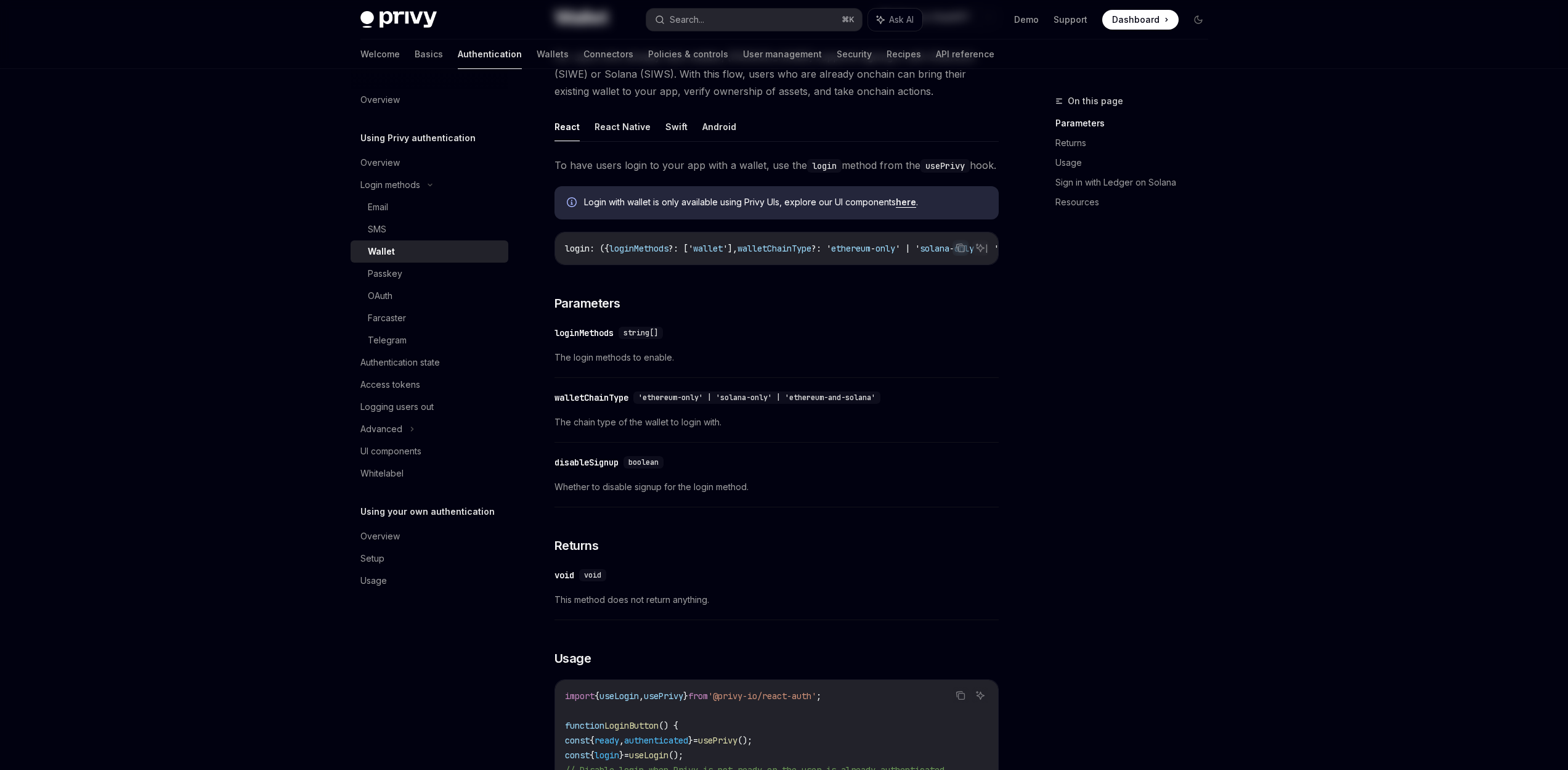
scroll to position [0, 0]
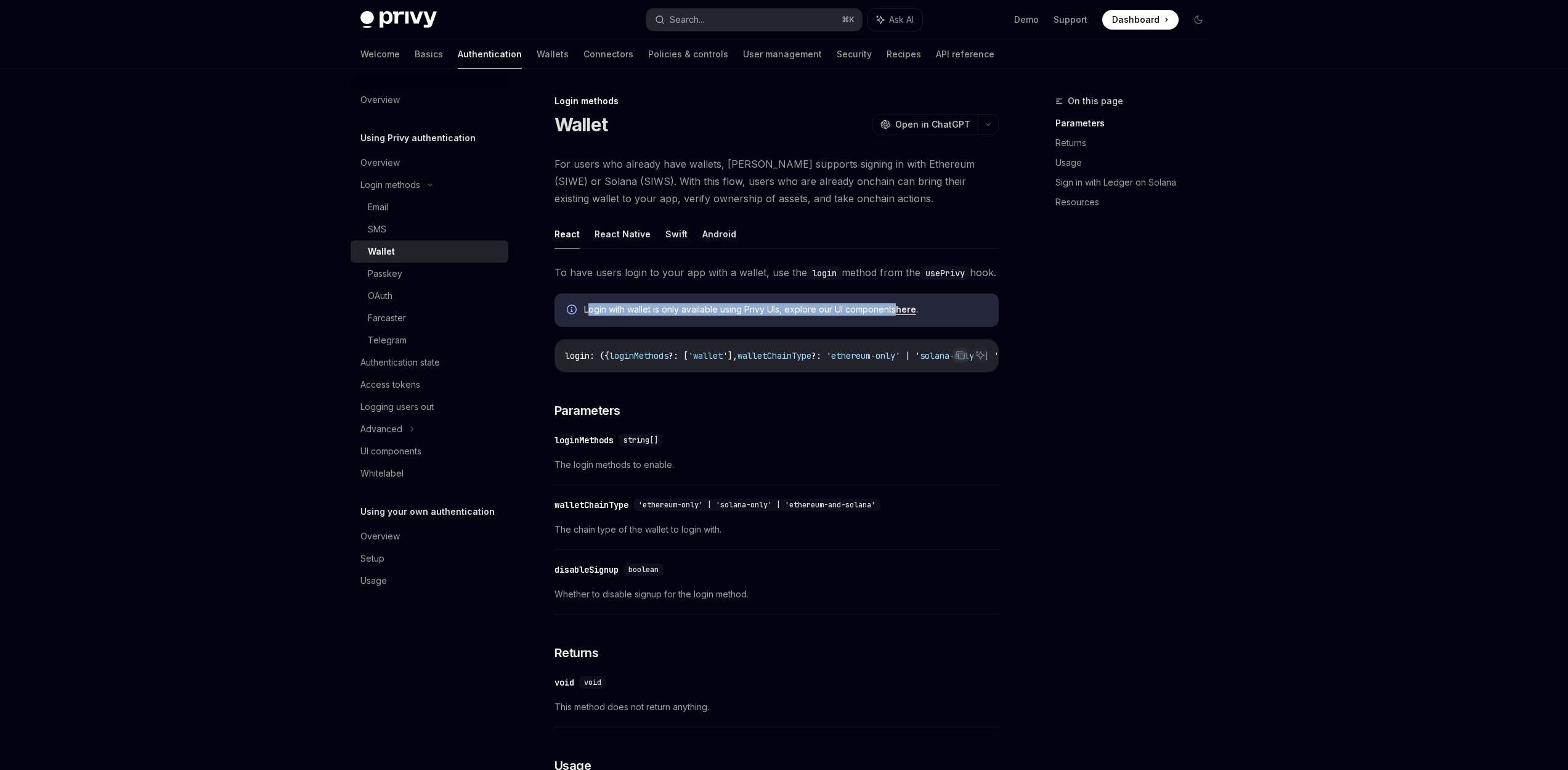
drag, startPoint x: 588, startPoint y: 327, endPoint x: 899, endPoint y: 326, distance: 311.0
click at [899, 316] on span "Login with wallet is only available using Privy UIs, explore our UI components …" at bounding box center [786, 309] width 403 height 13
click at [383, 185] on div "Login methods" at bounding box center [390, 184] width 60 height 14
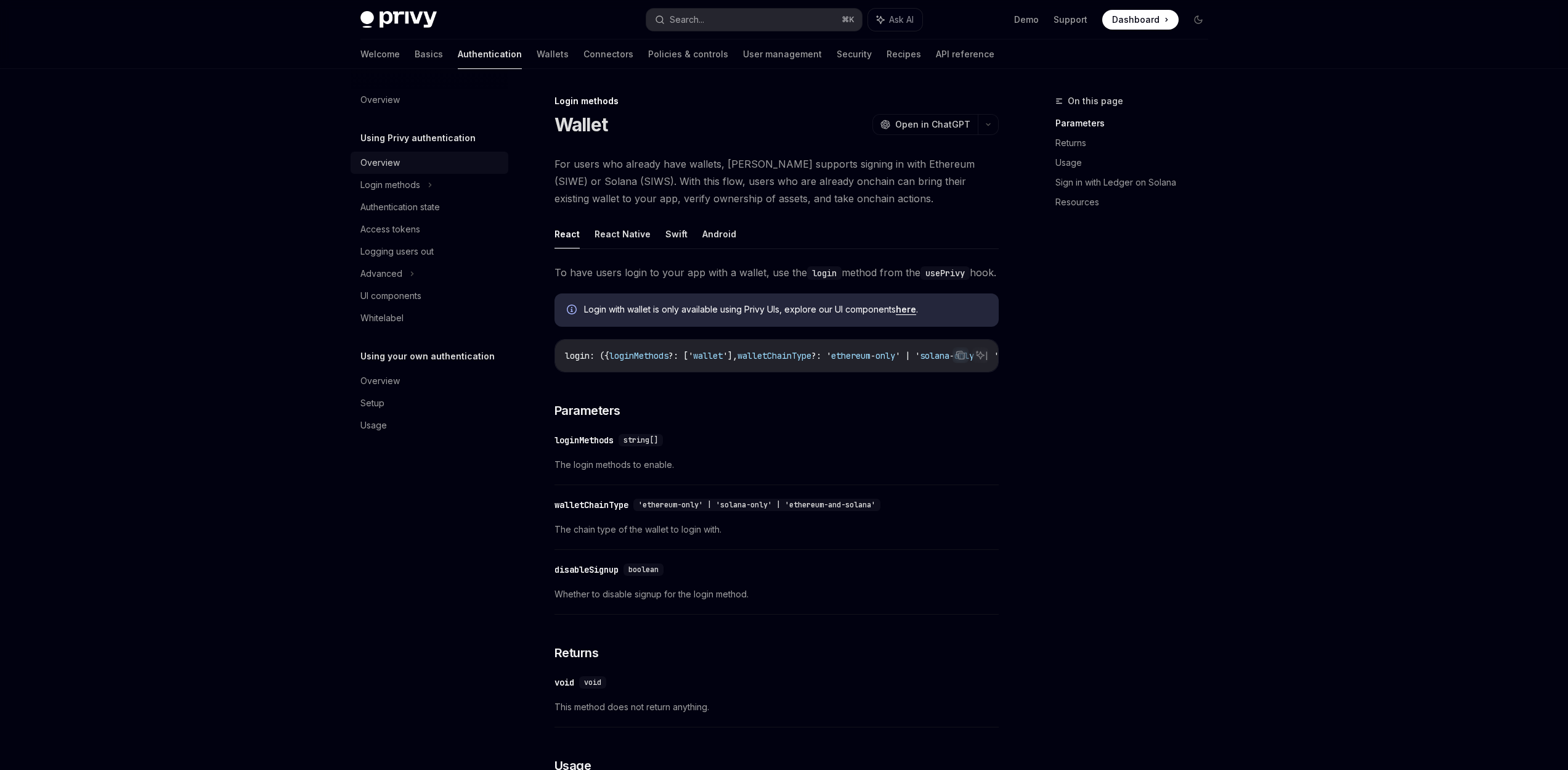
click at [381, 160] on div "Overview" at bounding box center [380, 162] width 40 height 14
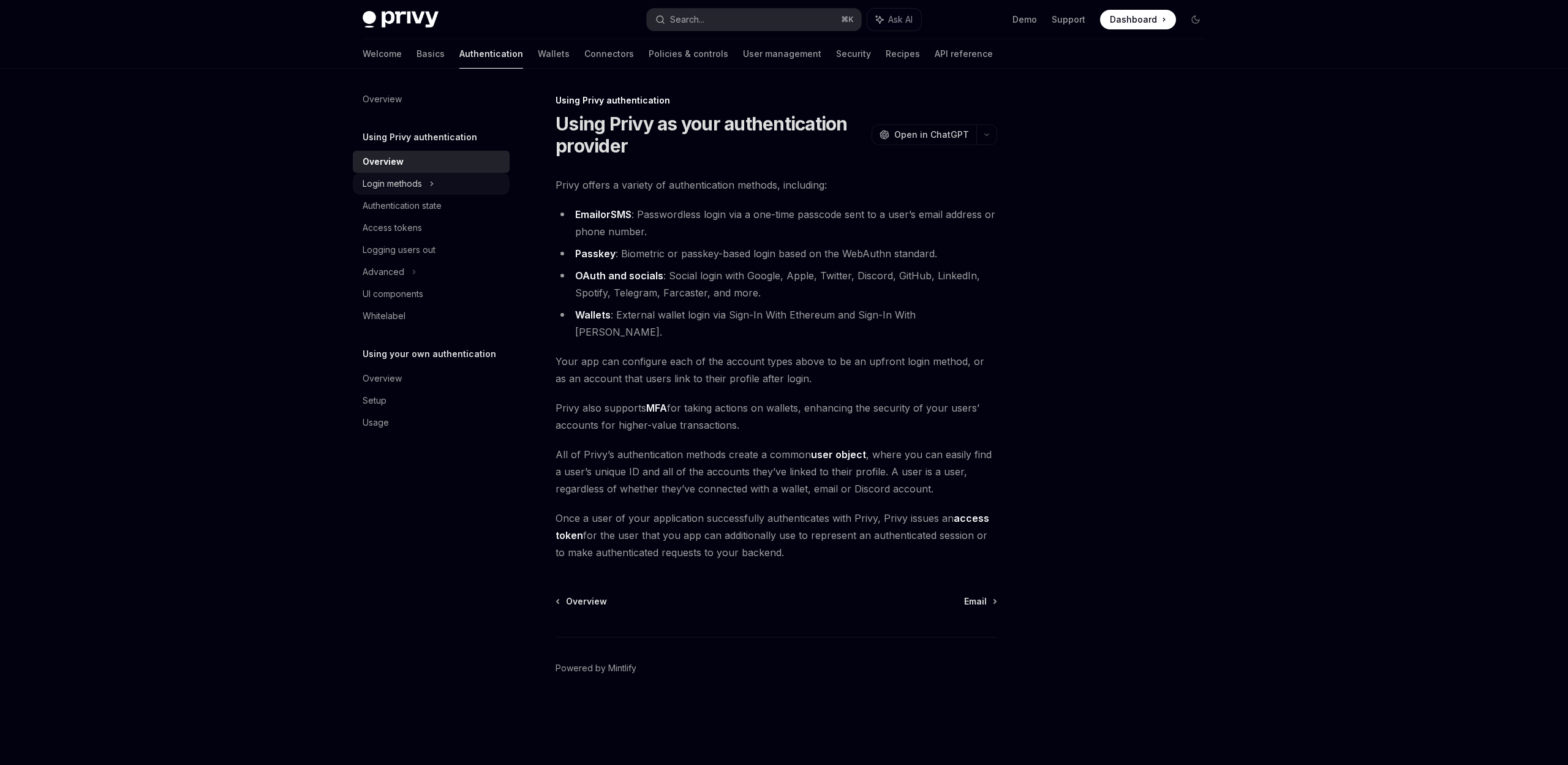
click at [423, 184] on div "Login methods" at bounding box center [431, 183] width 157 height 22
click at [399, 209] on div "Email" at bounding box center [436, 205] width 132 height 14
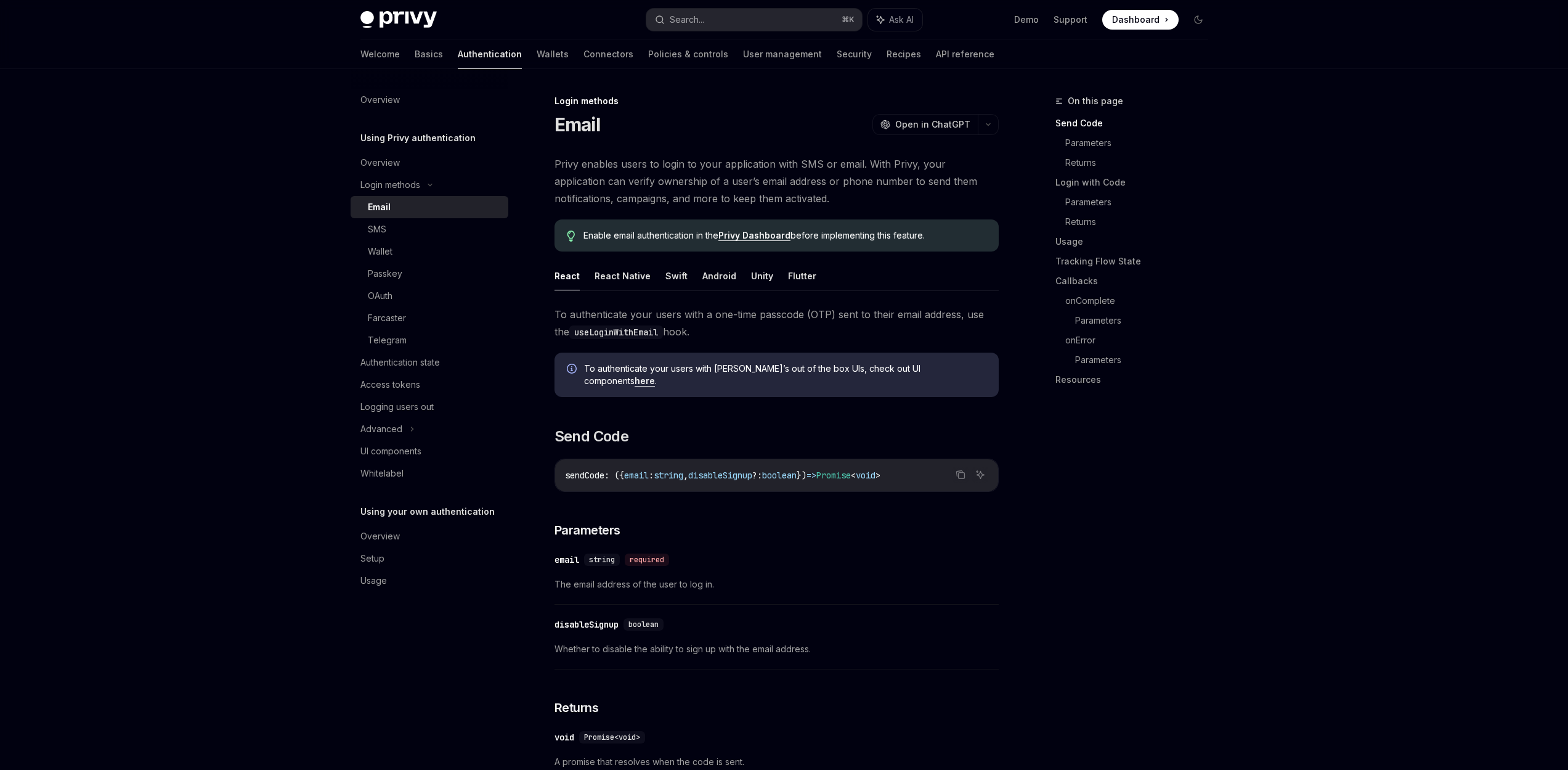
click at [395, 211] on div "Email" at bounding box center [434, 206] width 133 height 14
click at [584, 470] on span "sendCode" at bounding box center [584, 475] width 40 height 11
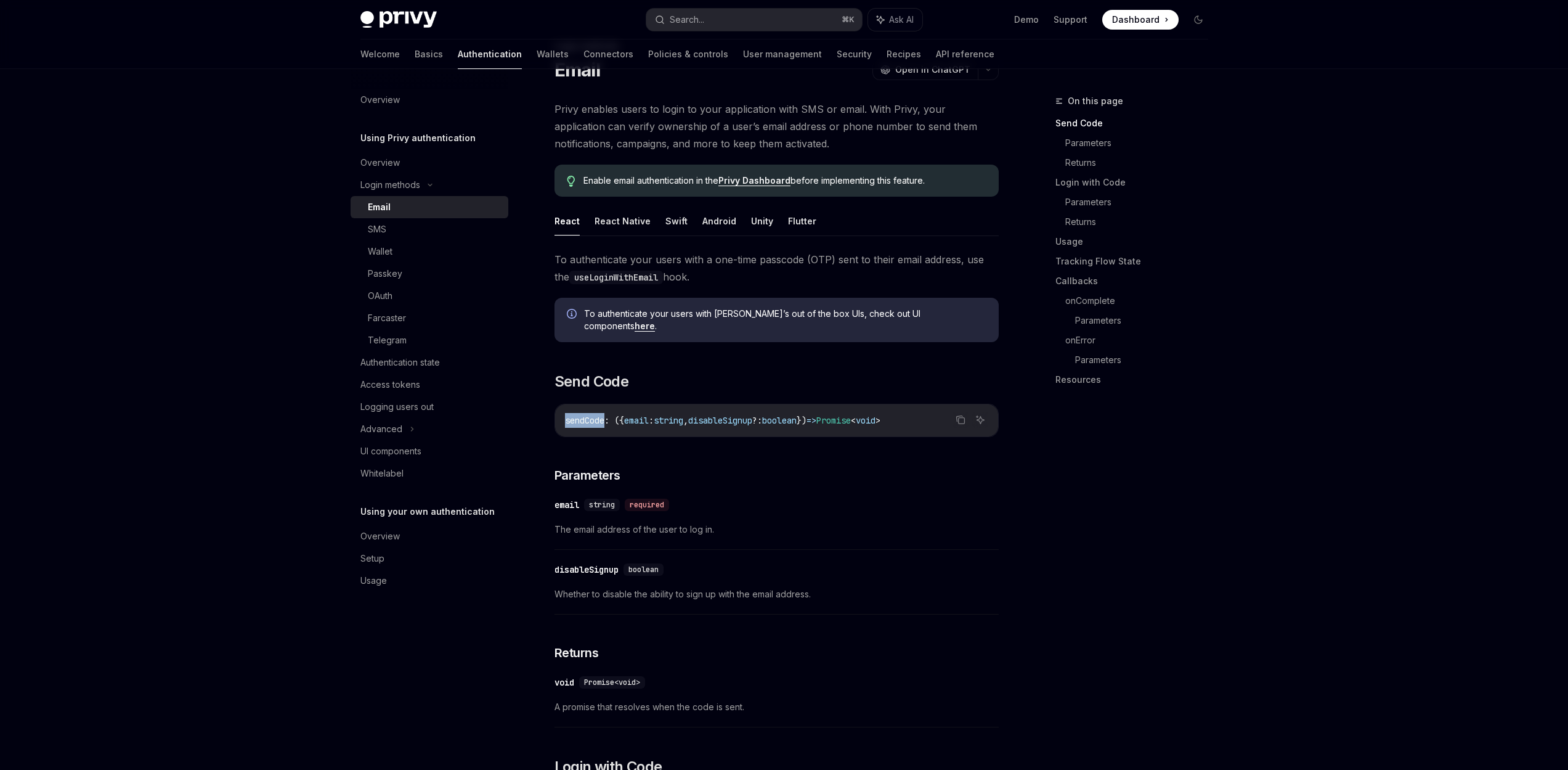
scroll to position [58, 0]
click at [387, 225] on div "SMS" at bounding box center [434, 228] width 133 height 14
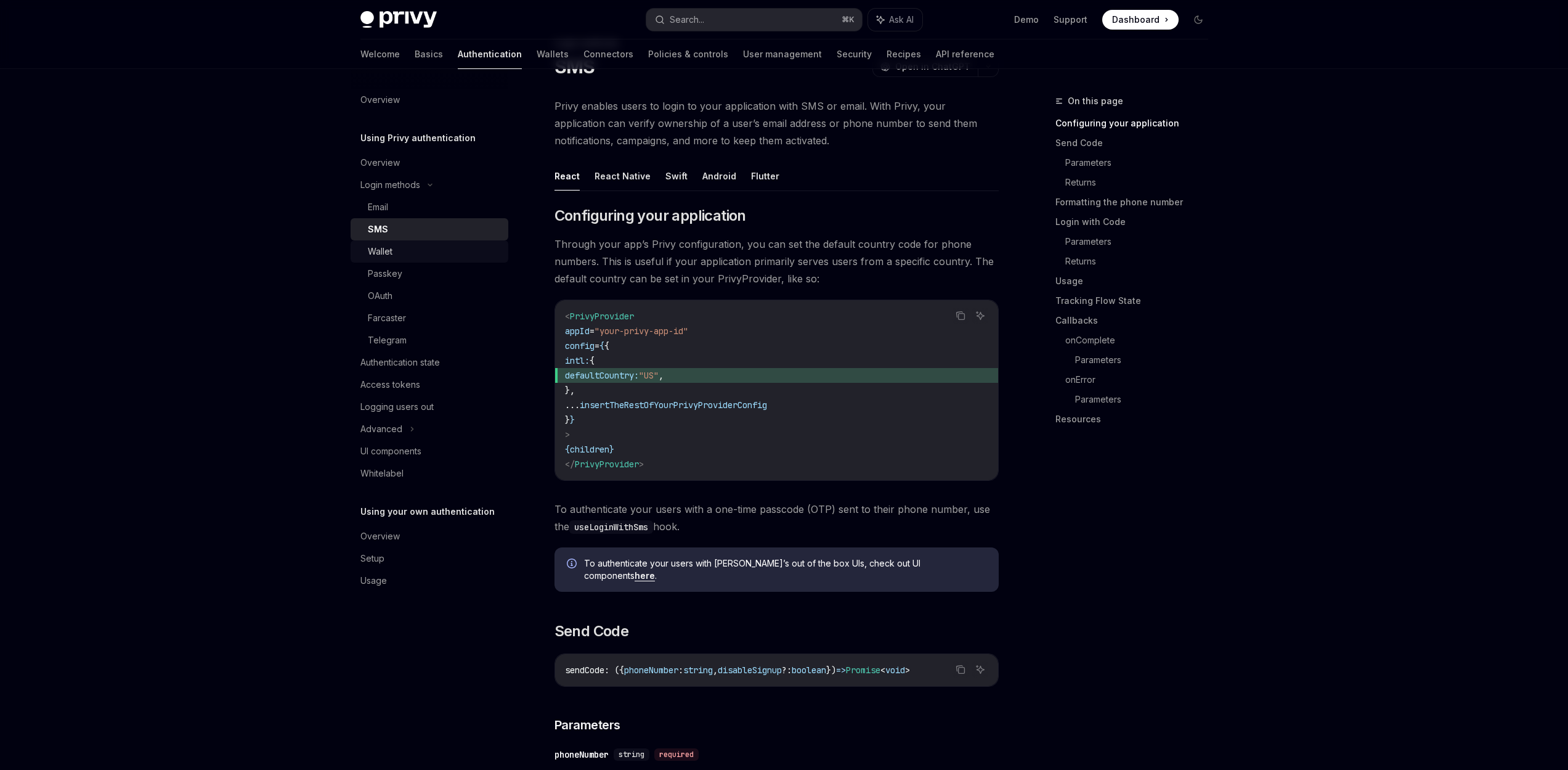
click at [387, 260] on link "Wallet" at bounding box center [430, 251] width 158 height 22
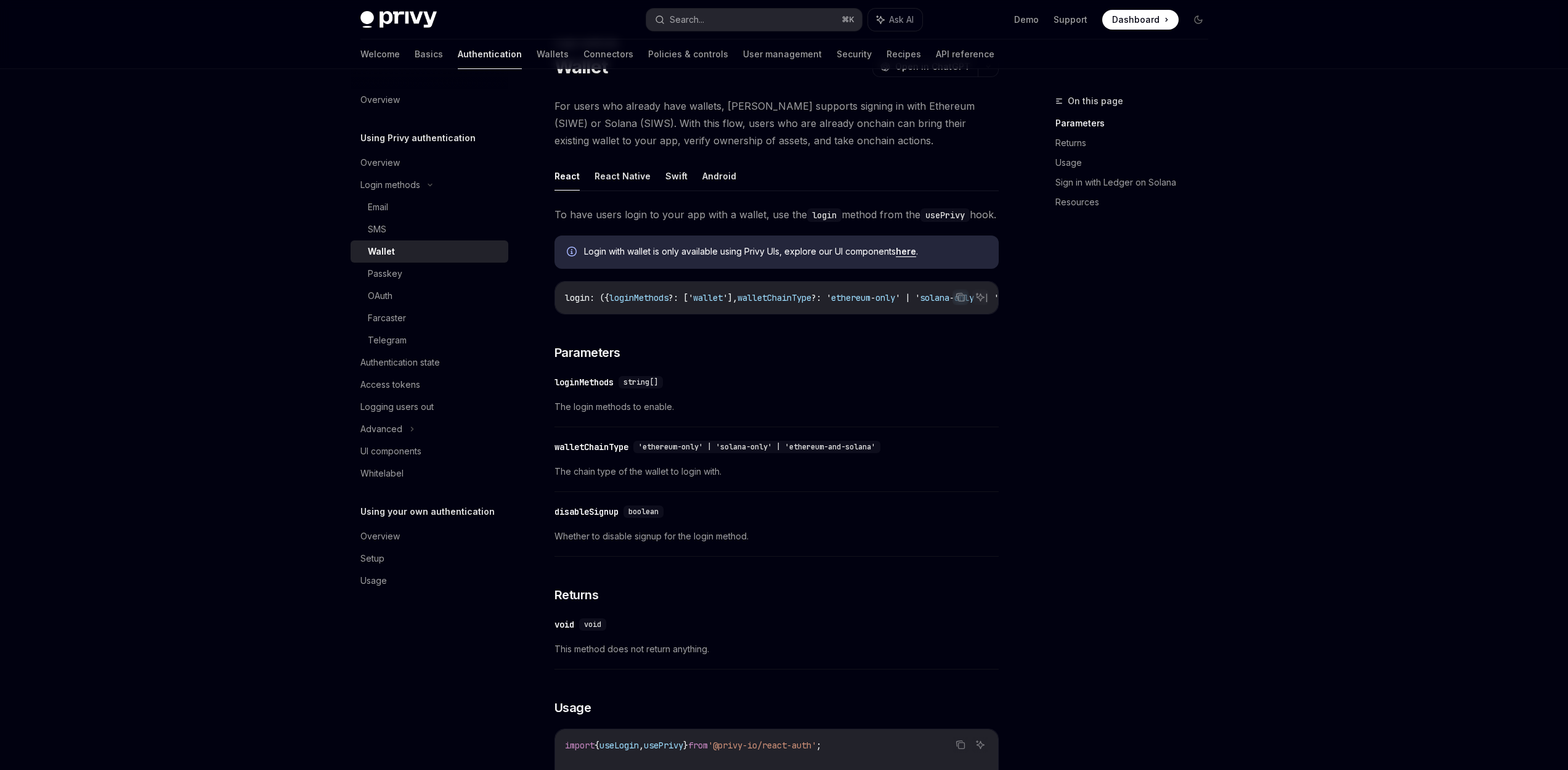
drag, startPoint x: 639, startPoint y: 337, endPoint x: 722, endPoint y: 337, distance: 83.0
drag, startPoint x: 775, startPoint y: 336, endPoint x: 806, endPoint y: 334, distance: 31.1
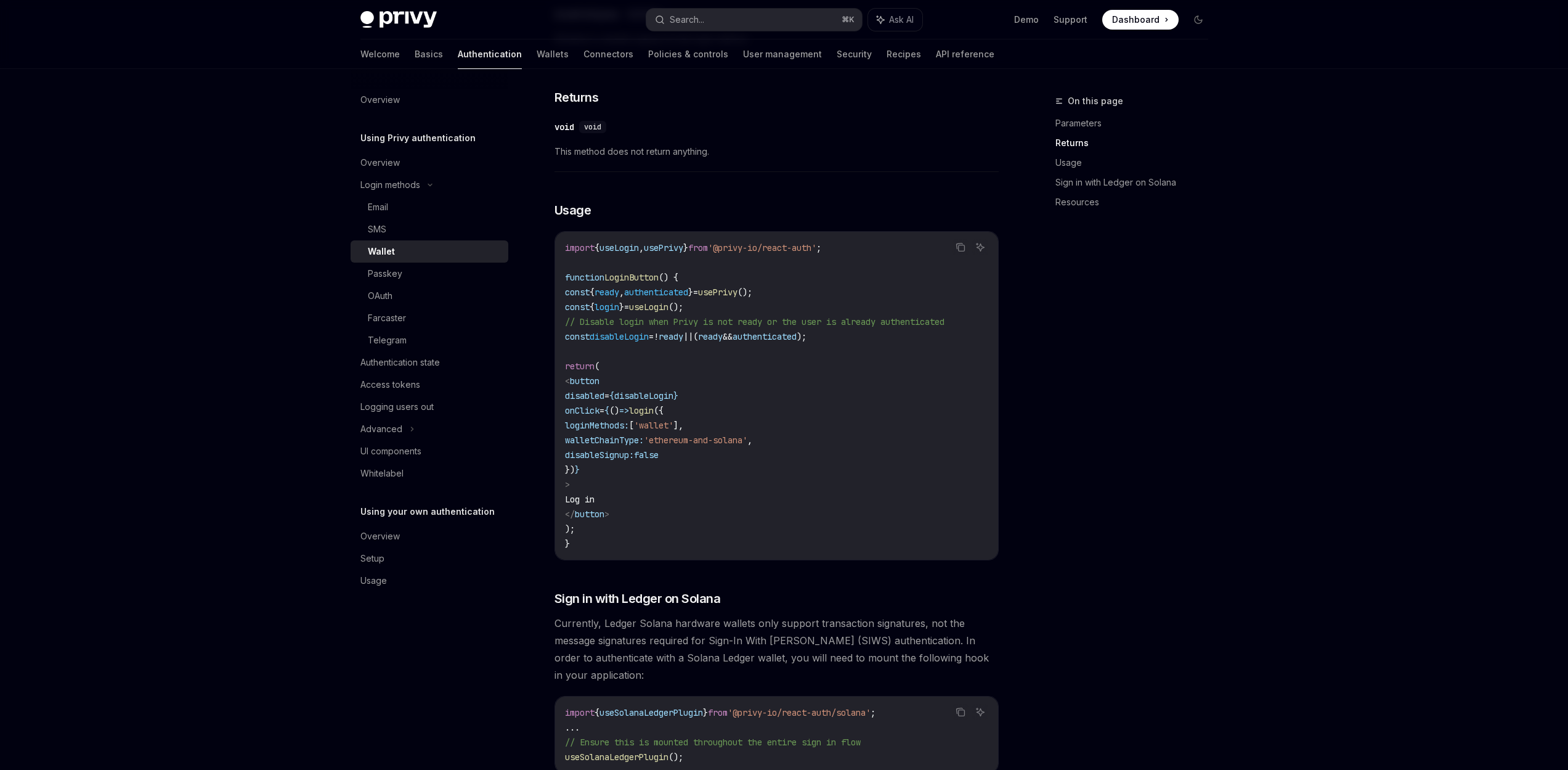
scroll to position [755, 0]
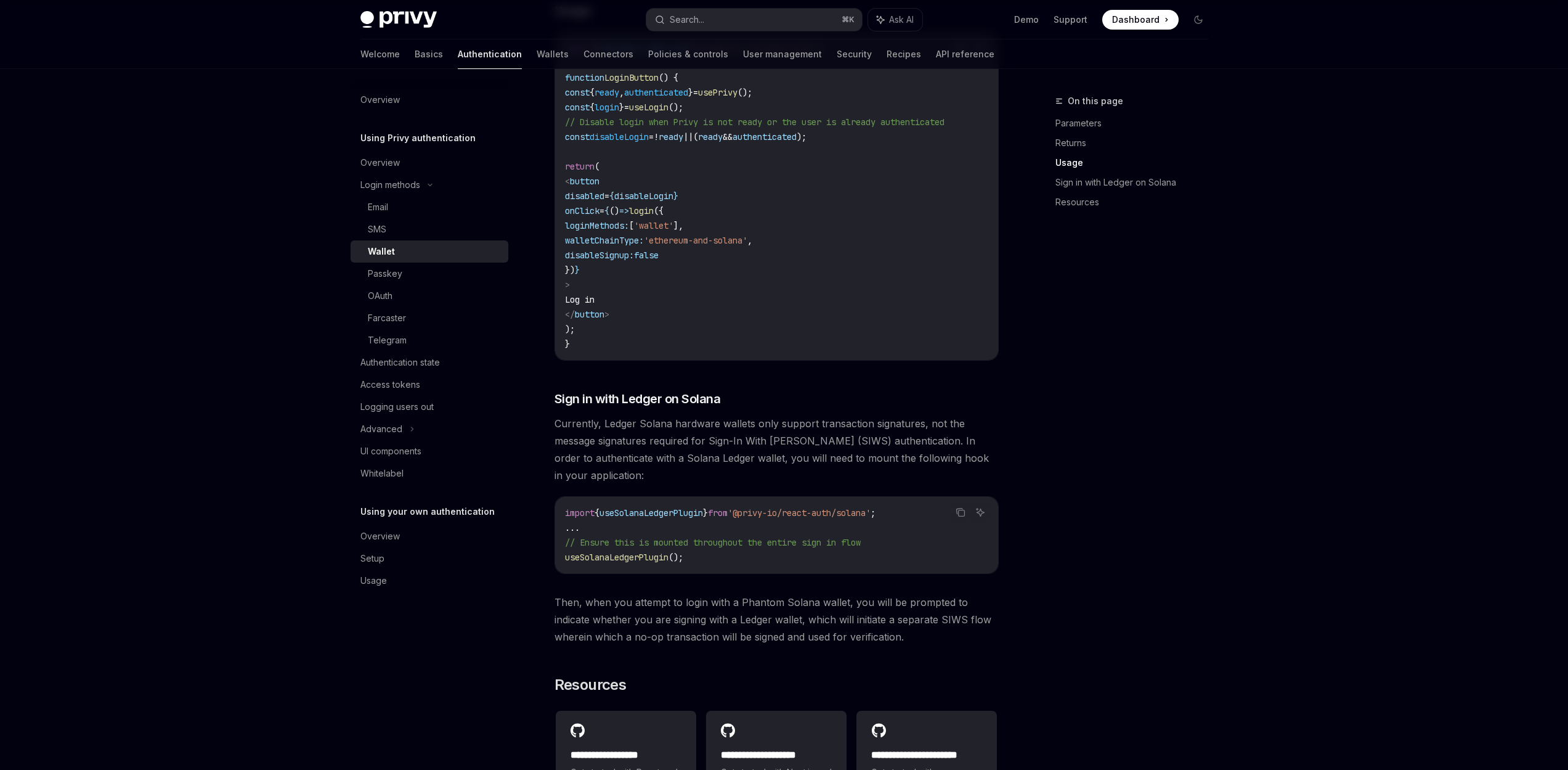
click at [595, 305] on span "Log in" at bounding box center [579, 300] width 30 height 11
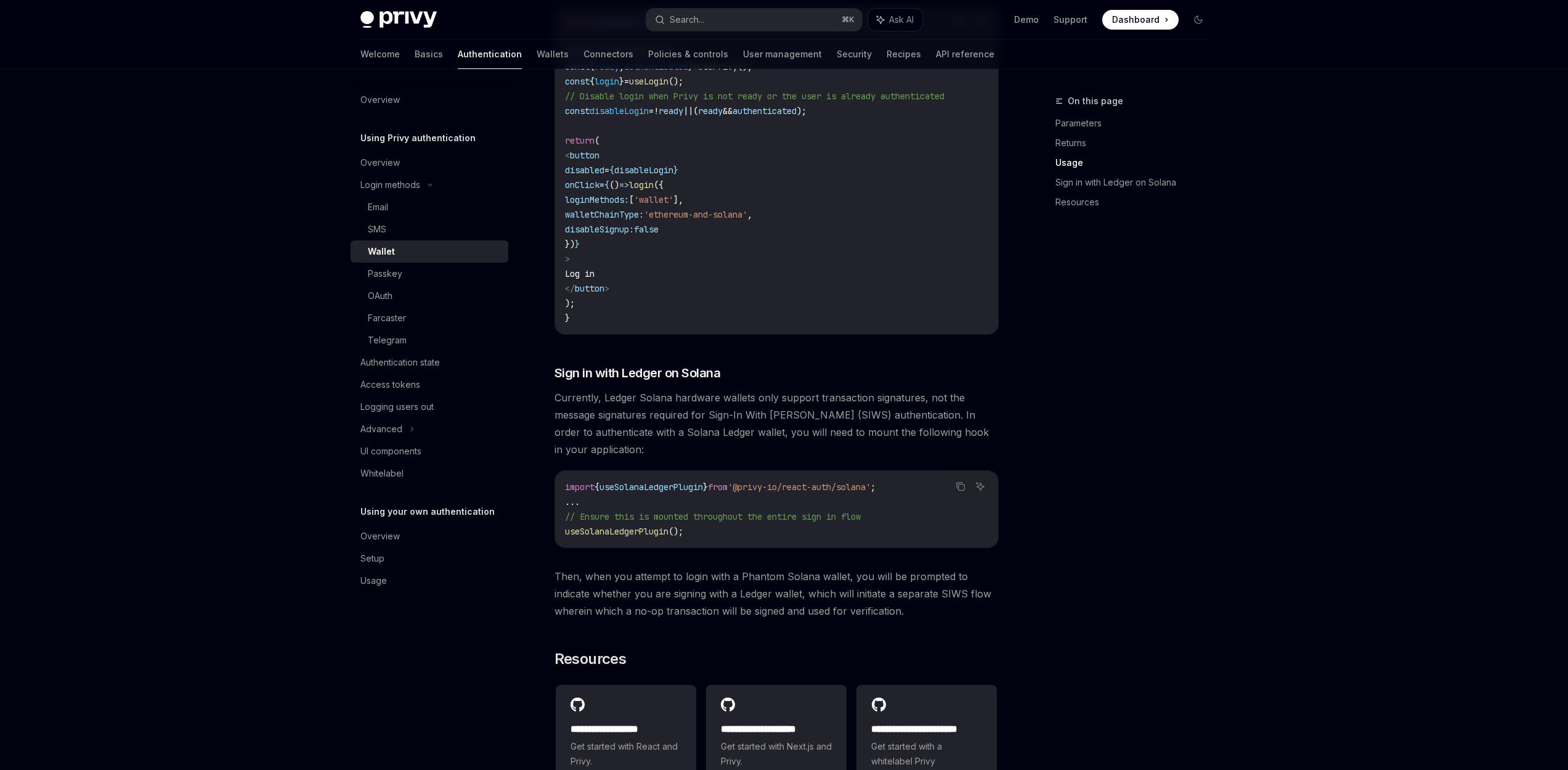
scroll to position [994, 0]
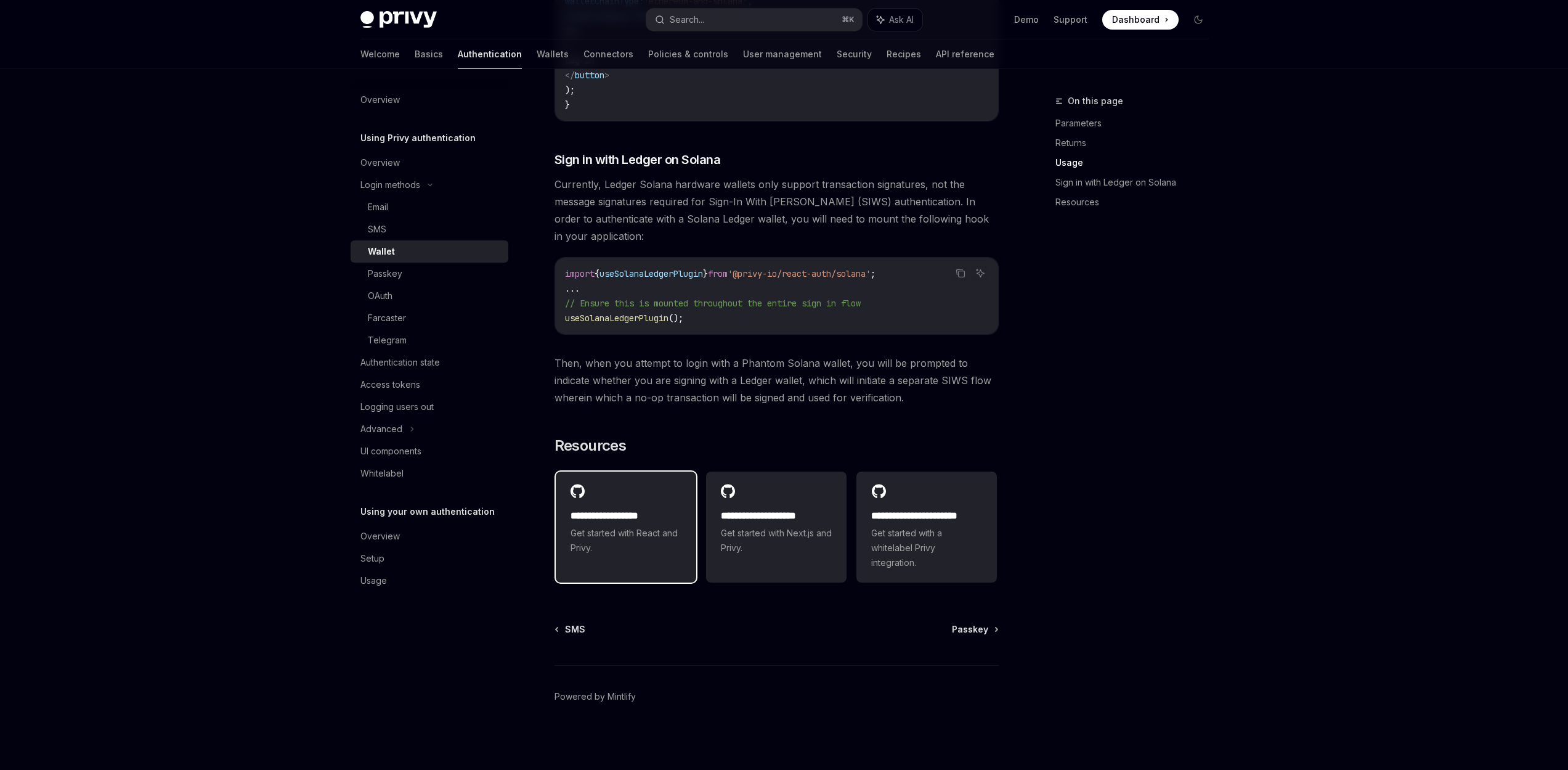
click at [612, 524] on h2 "**********" at bounding box center [626, 515] width 111 height 14
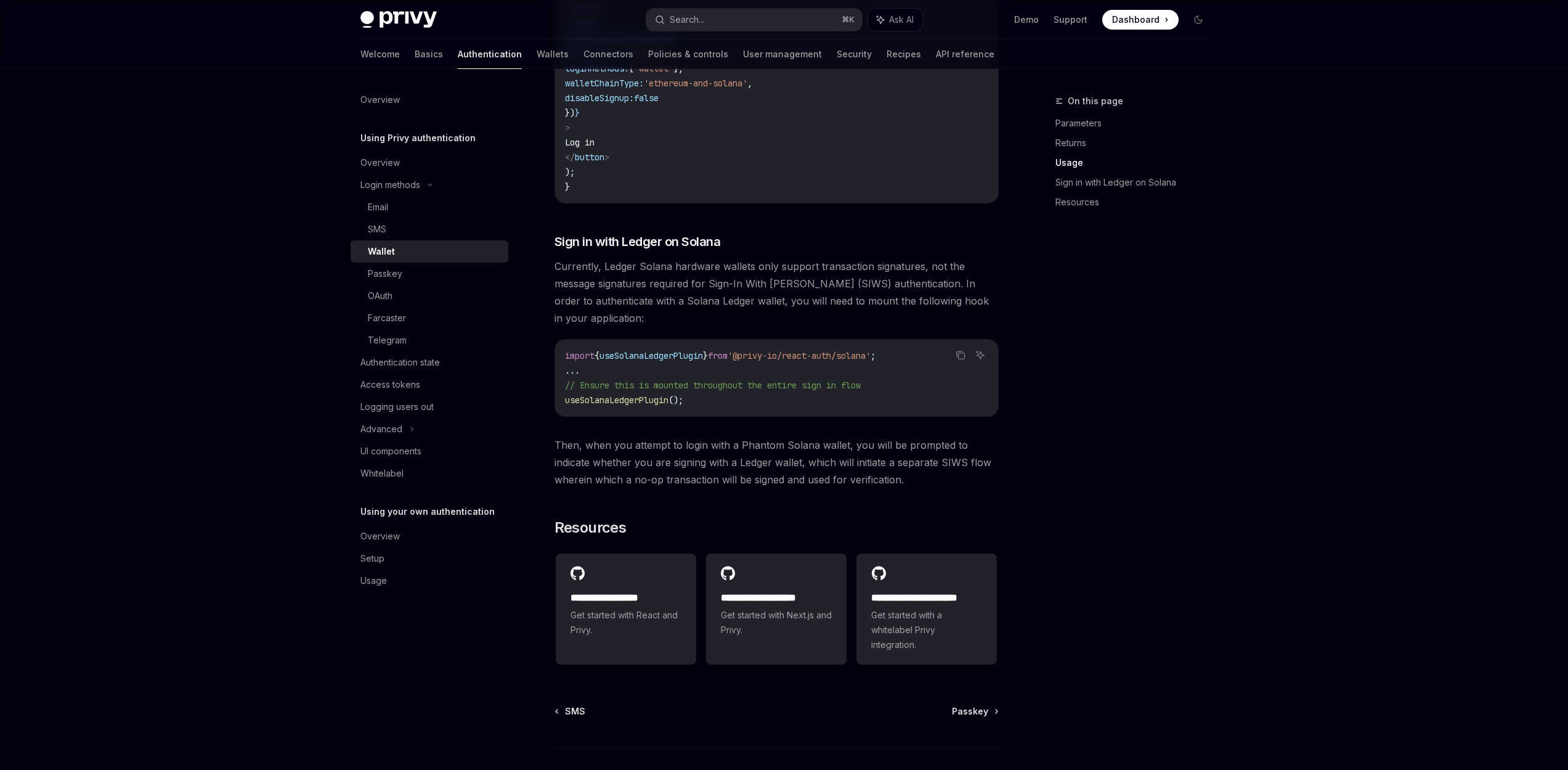
scroll to position [912, 0]
click at [392, 321] on div "Farcaster" at bounding box center [387, 317] width 38 height 14
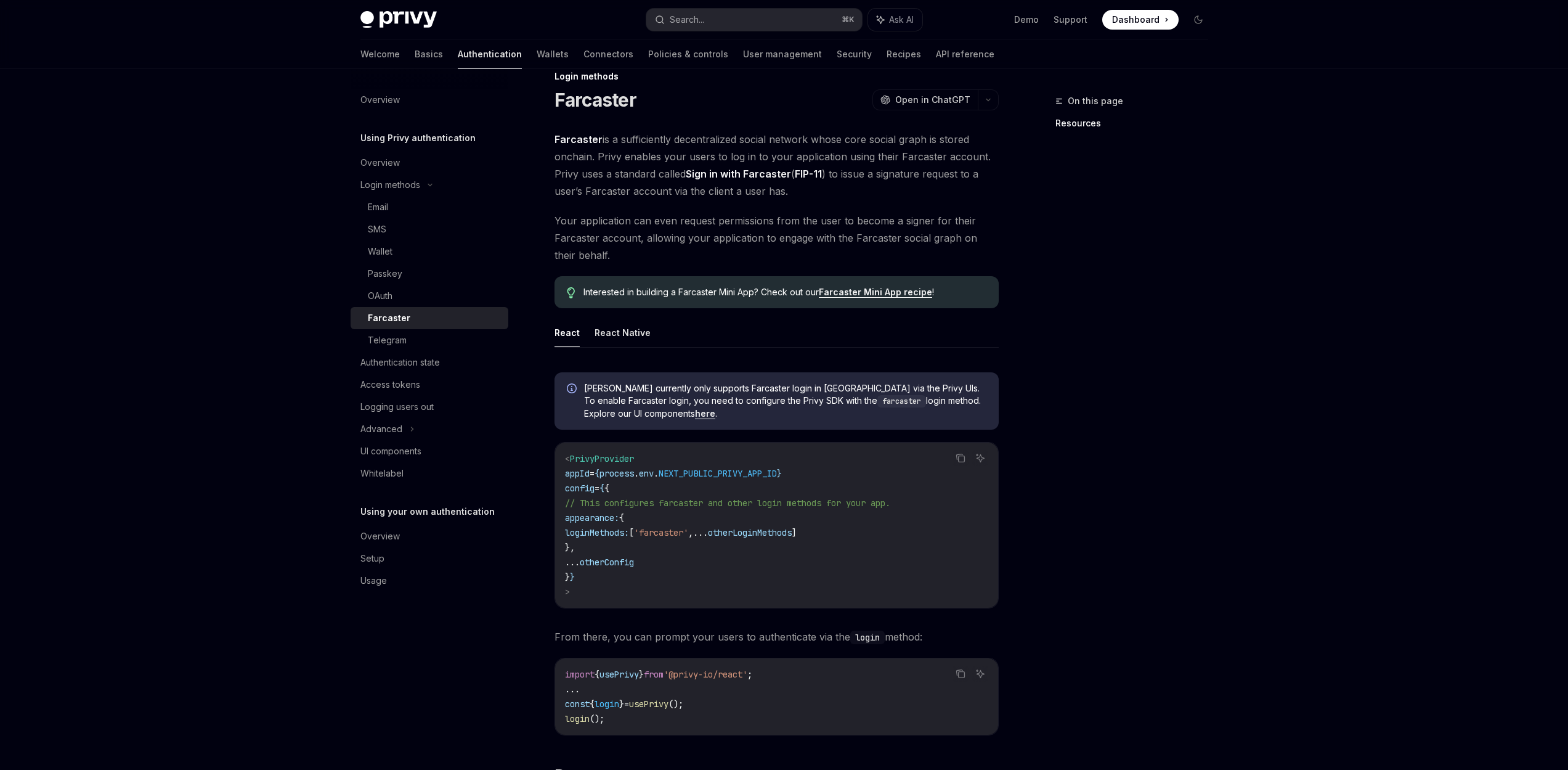
scroll to position [26, 0]
click at [388, 256] on div "Wallet" at bounding box center [380, 251] width 25 height 14
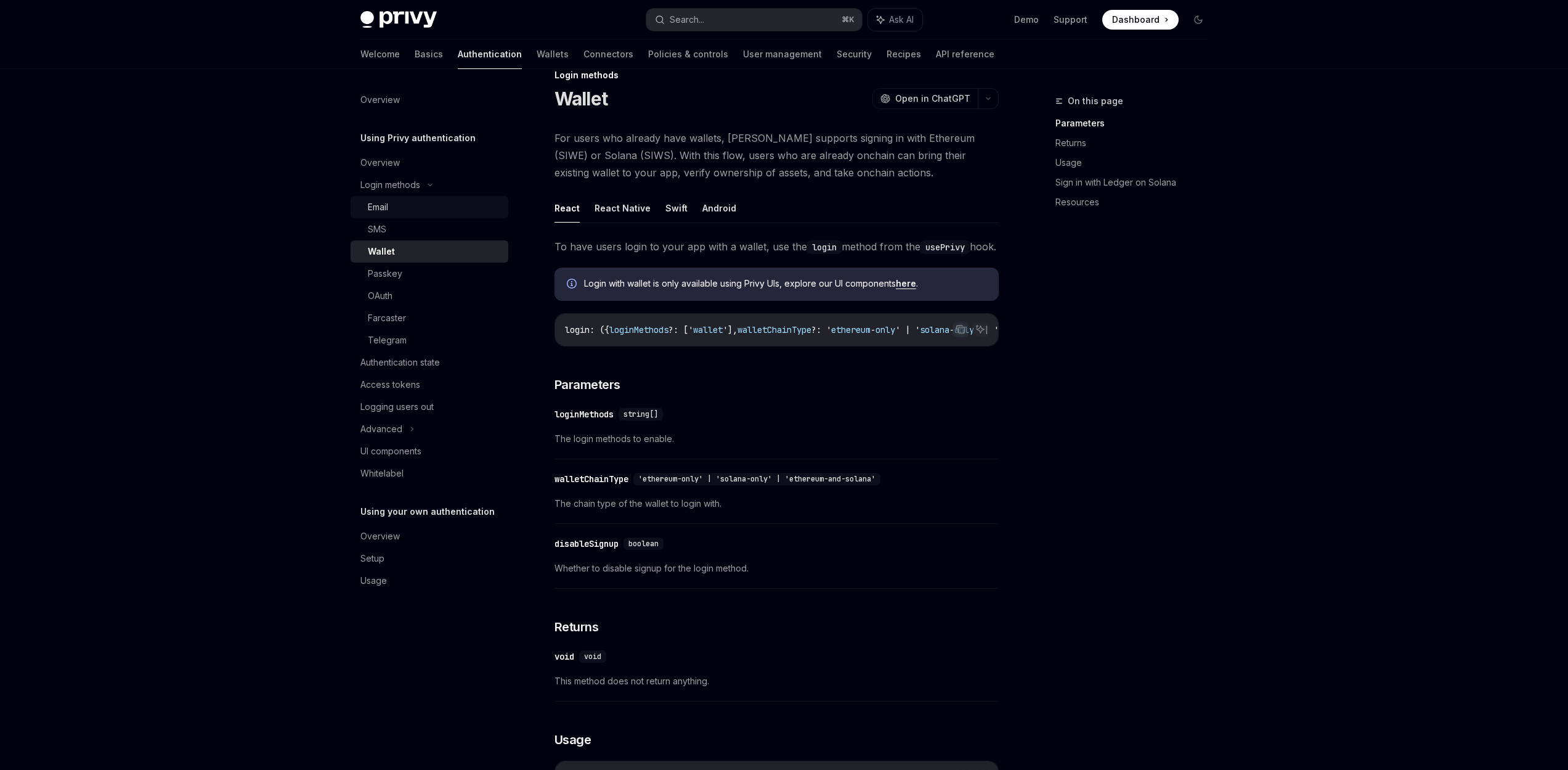
click at [378, 203] on div "Email" at bounding box center [378, 206] width 20 height 14
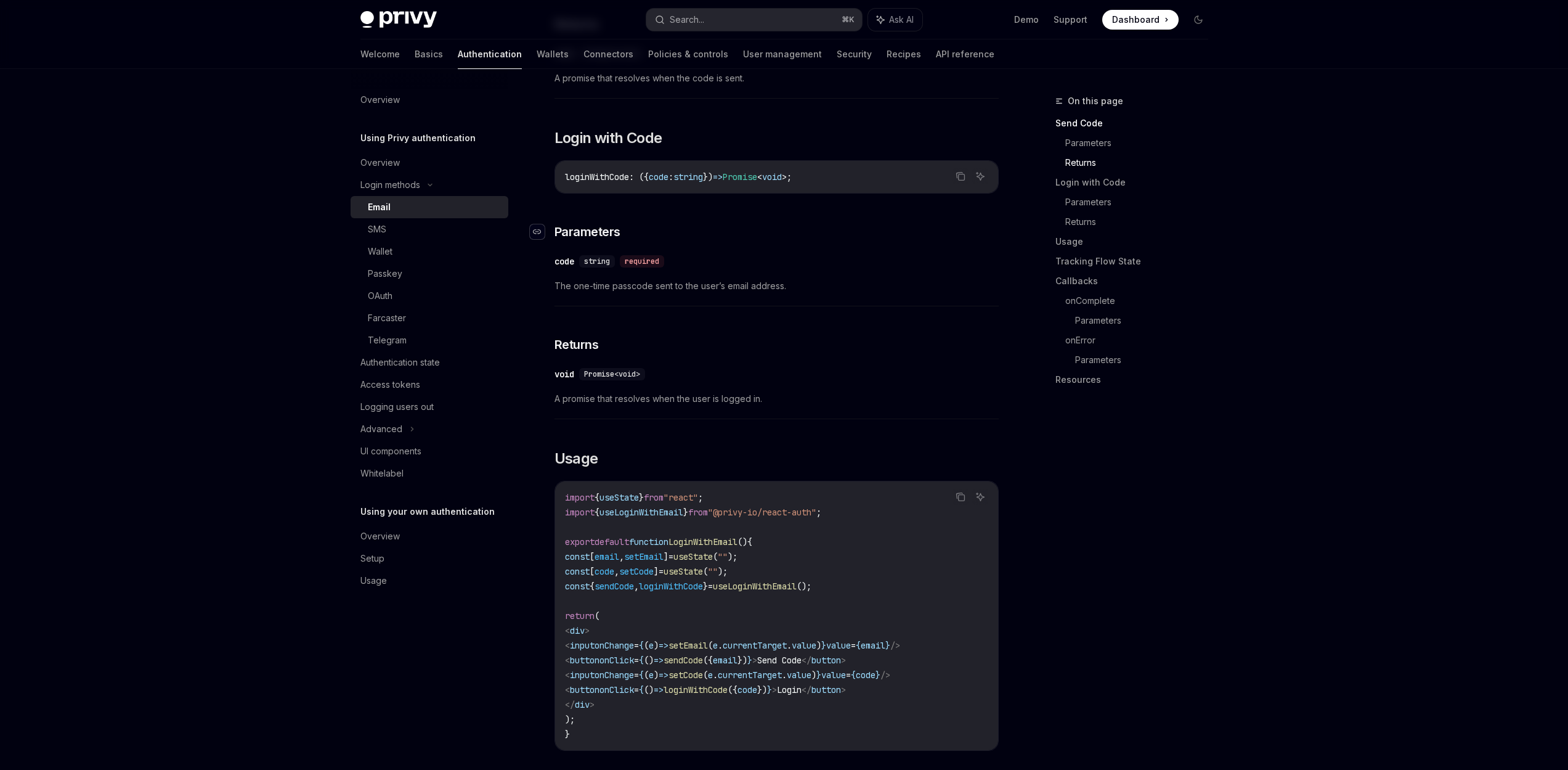
scroll to position [723, 0]
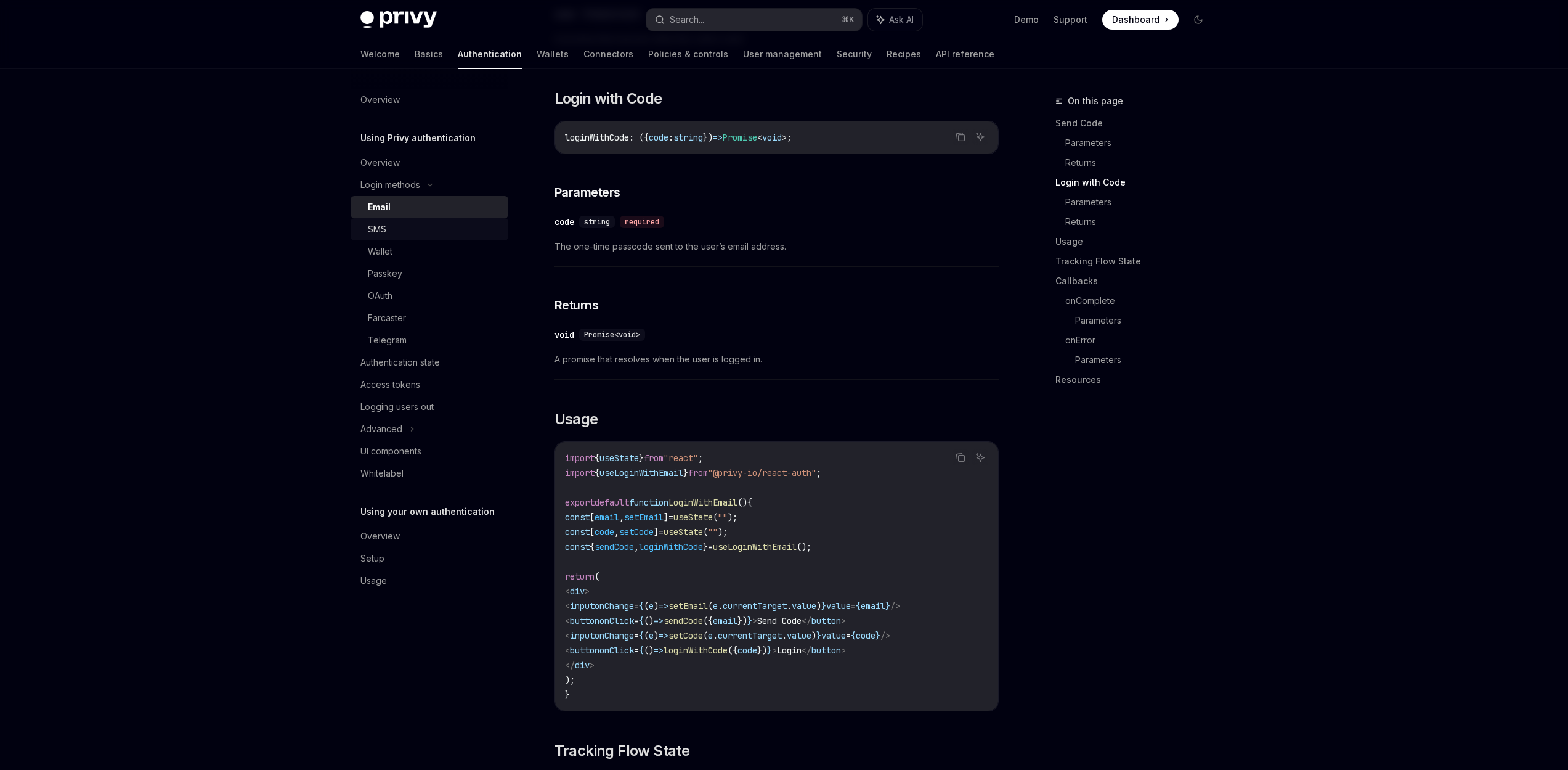
click at [378, 231] on div "SMS" at bounding box center [377, 228] width 19 height 14
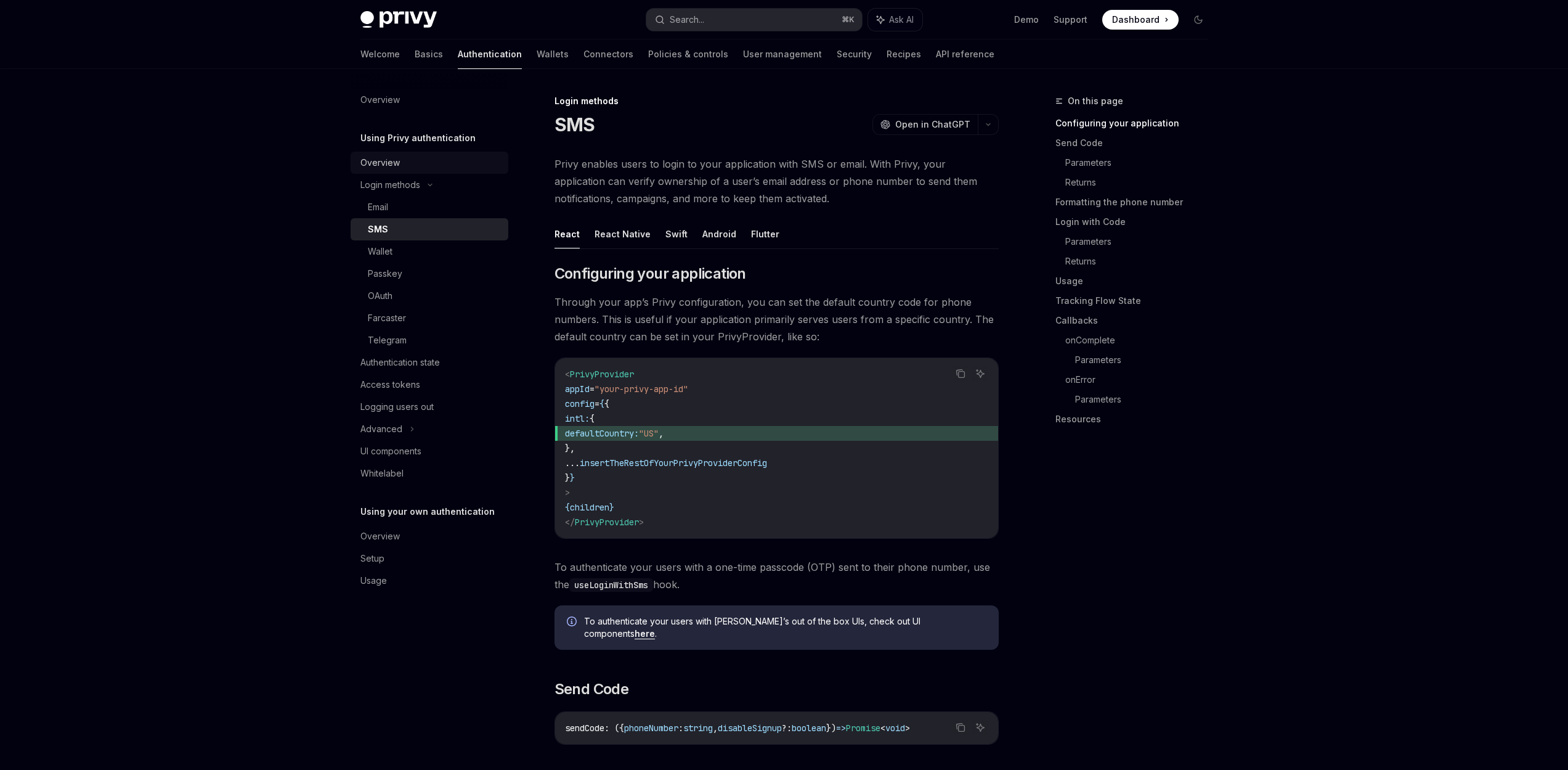
click at [388, 164] on div "Overview" at bounding box center [380, 162] width 40 height 14
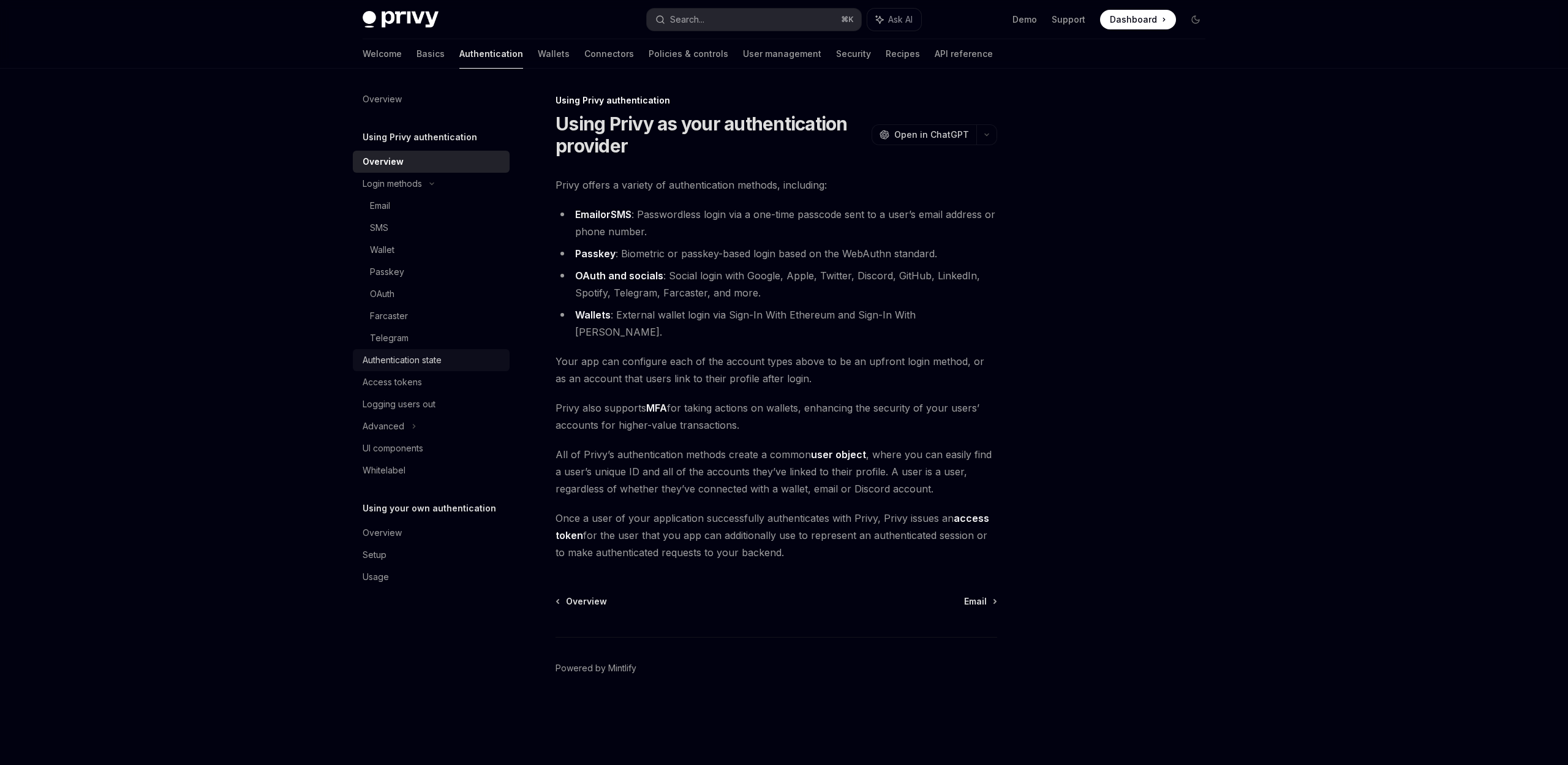
click at [421, 360] on div "Authentication state" at bounding box center [402, 360] width 79 height 14
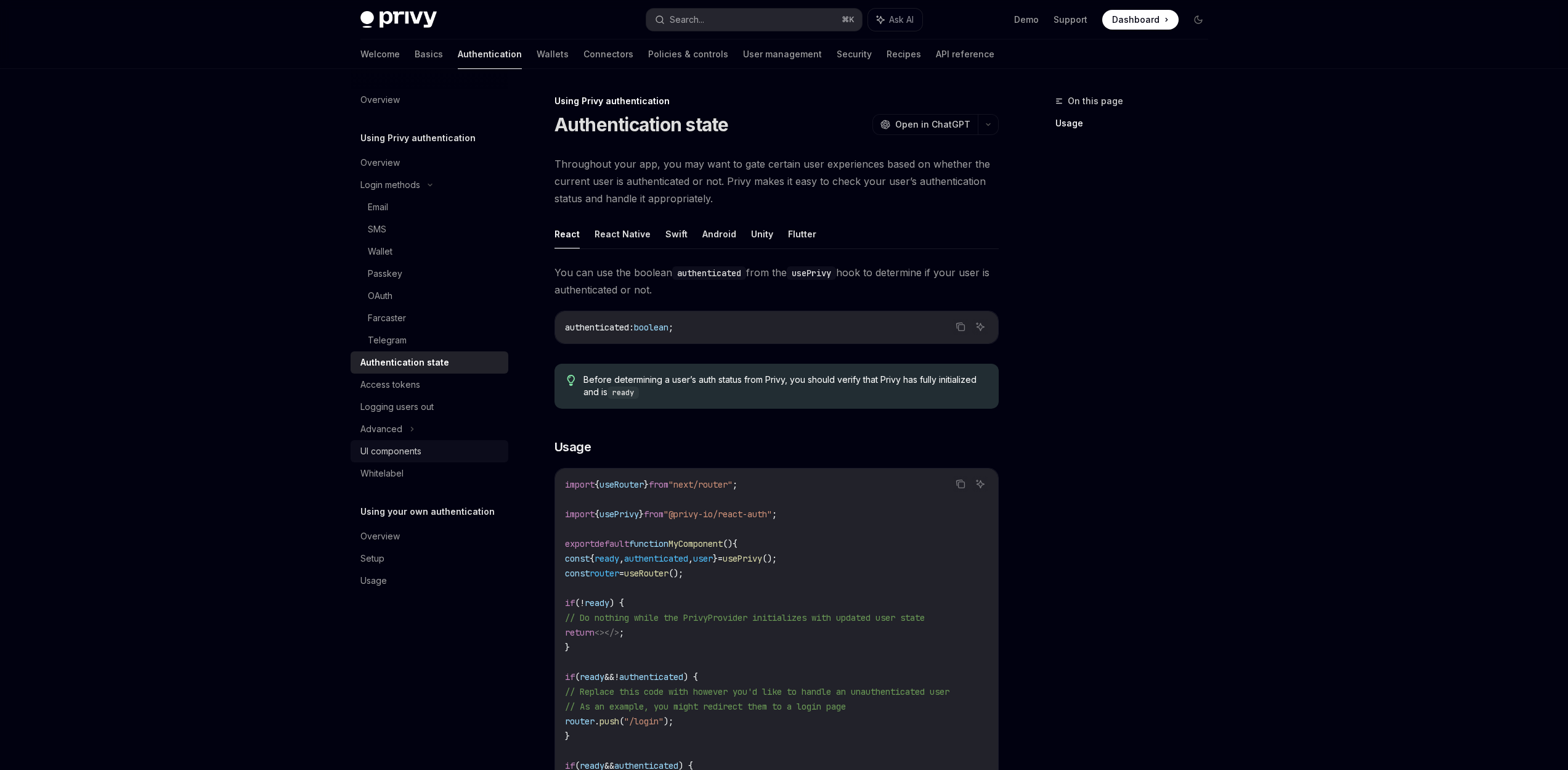
click at [394, 458] on div "UI components" at bounding box center [391, 451] width 61 height 14
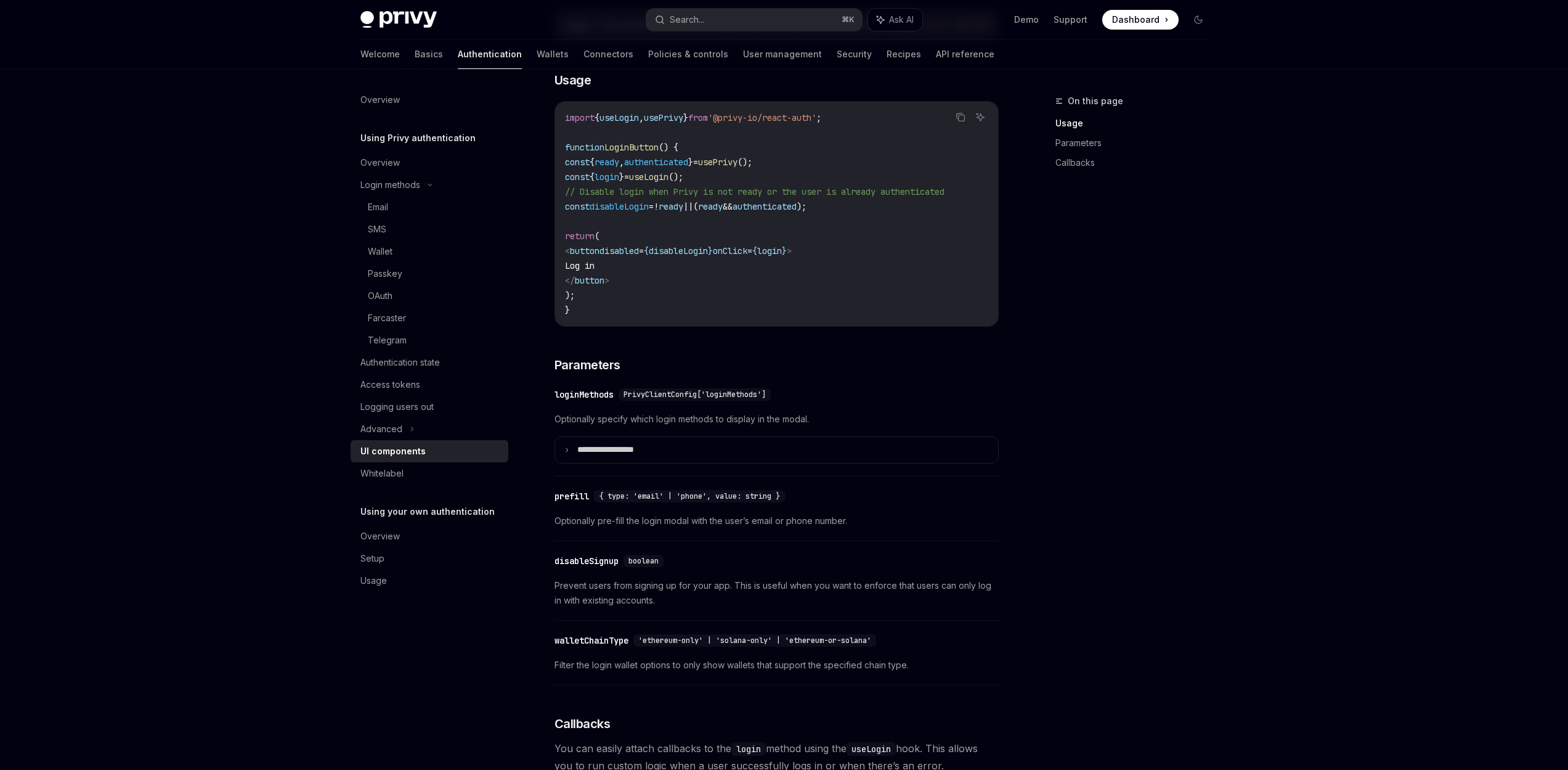
scroll to position [904, 0]
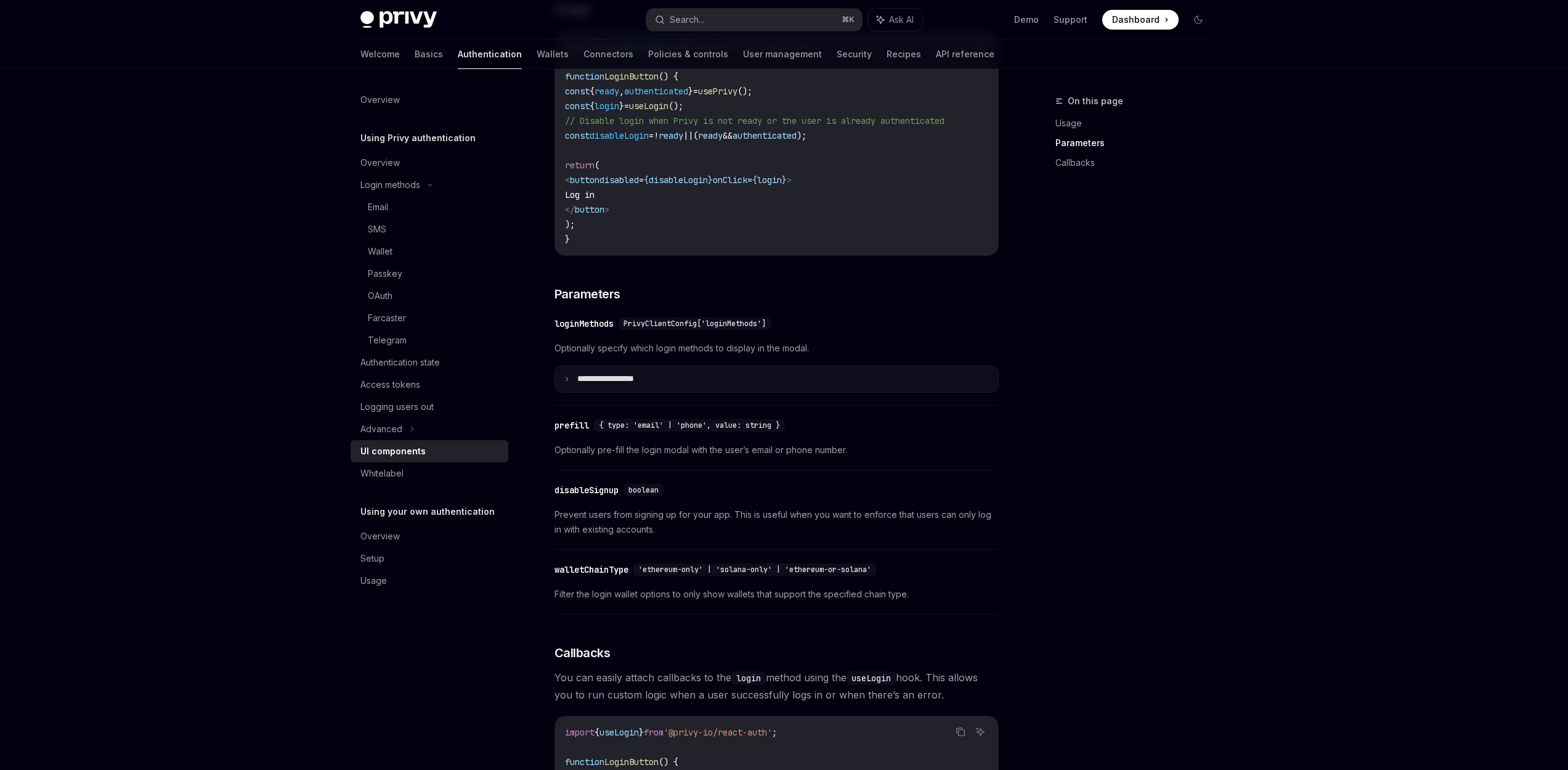
click at [562, 391] on summary "**********" at bounding box center [776, 379] width 443 height 26
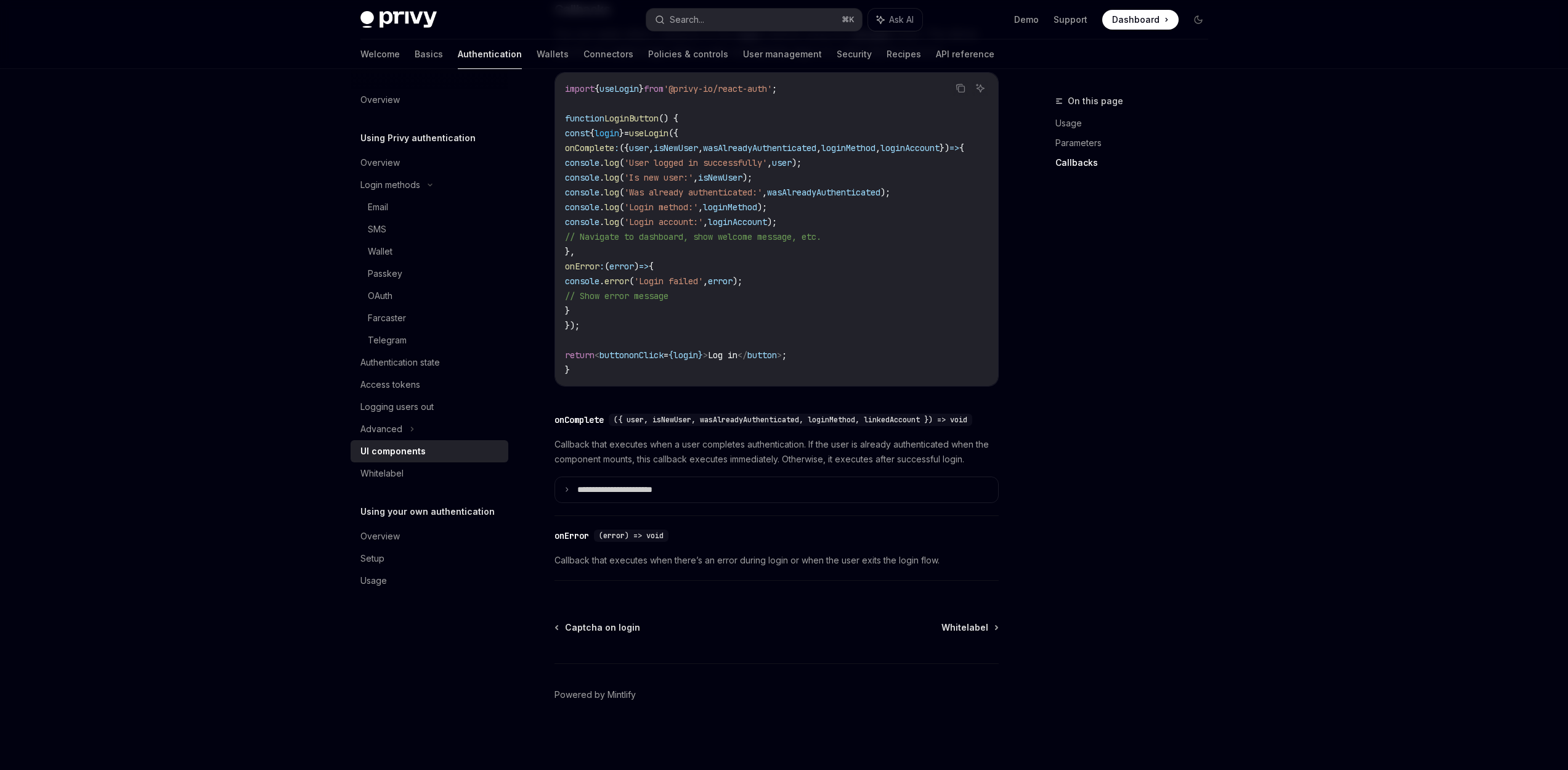
scroll to position [2250, 0]
click at [571, 491] on summary "**********" at bounding box center [776, 490] width 443 height 26
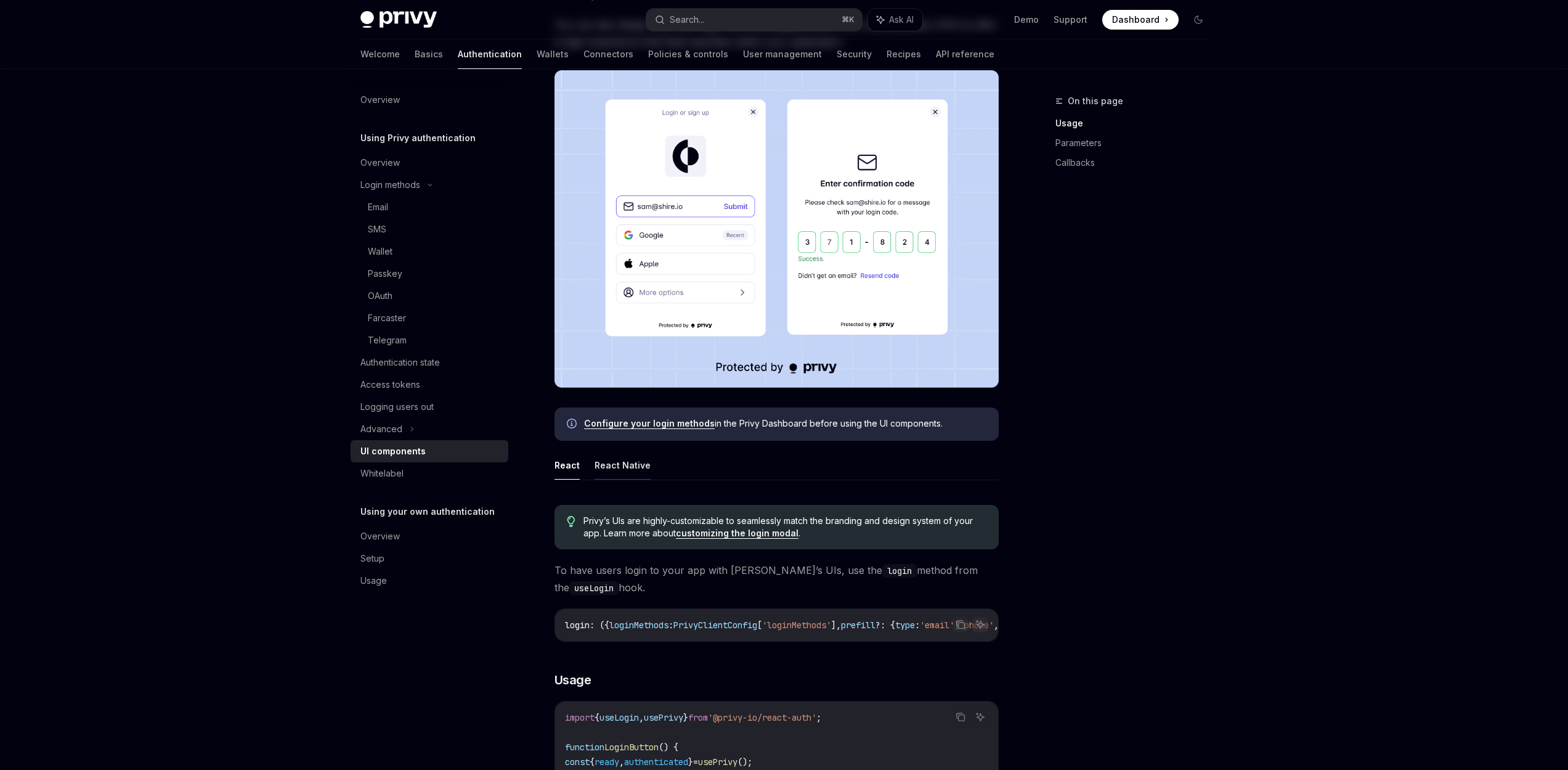
scroll to position [0, 0]
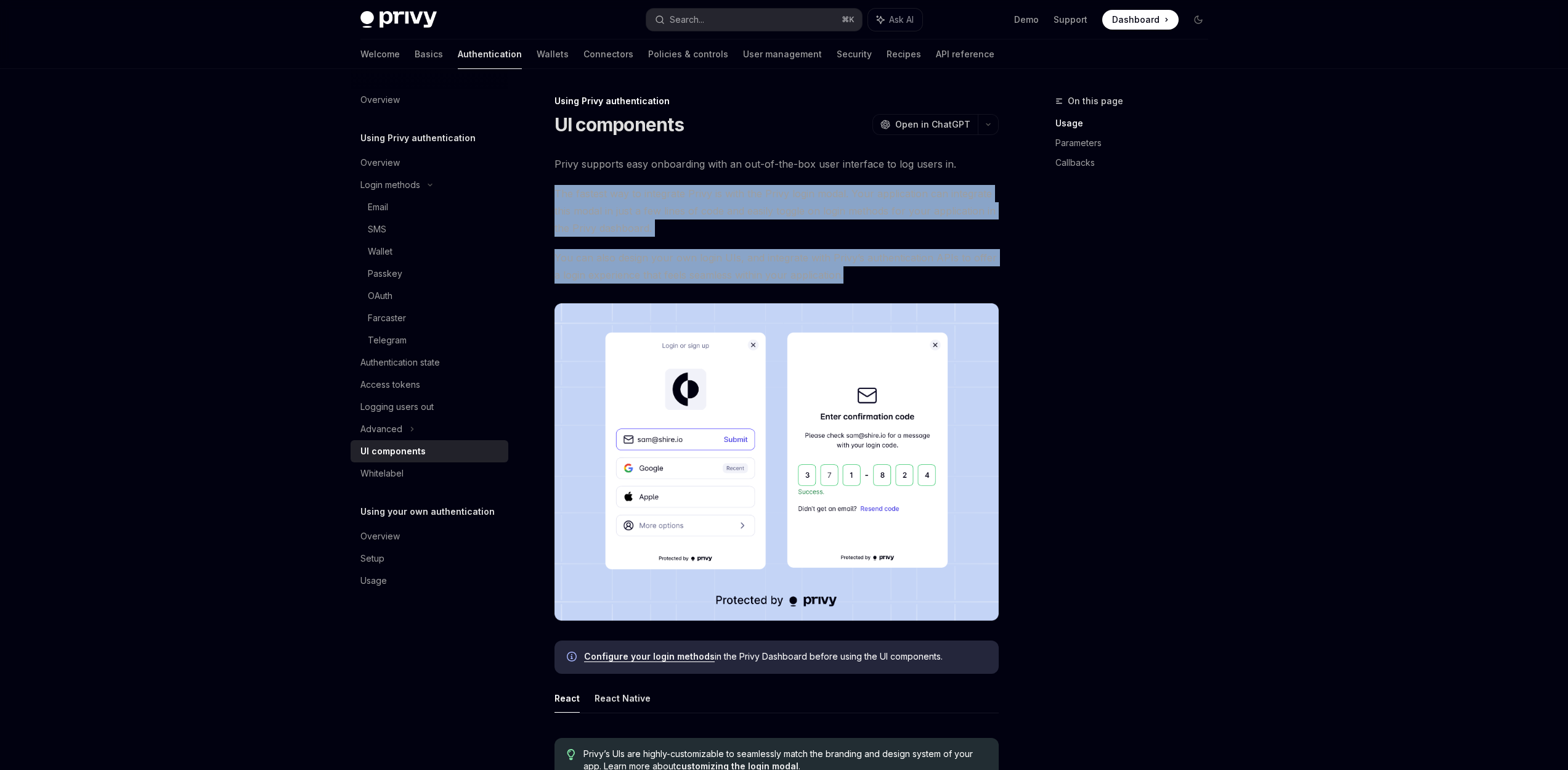
drag, startPoint x: 555, startPoint y: 194, endPoint x: 881, endPoint y: 273, distance: 335.4
click at [396, 256] on div "Wallet" at bounding box center [434, 251] width 133 height 14
type textarea "*"
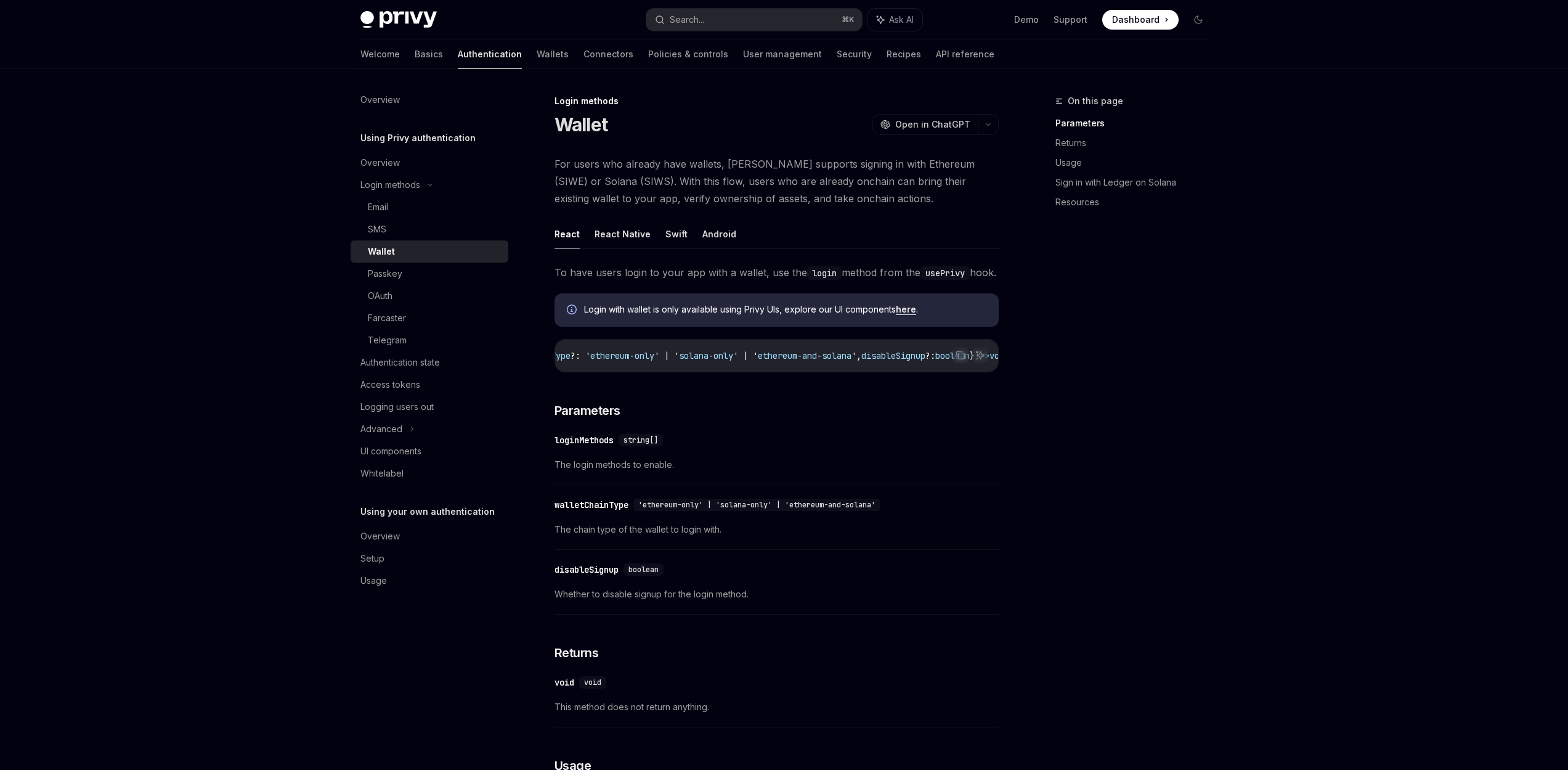
scroll to position [0, 358]
